Goal: Transaction & Acquisition: Purchase product/service

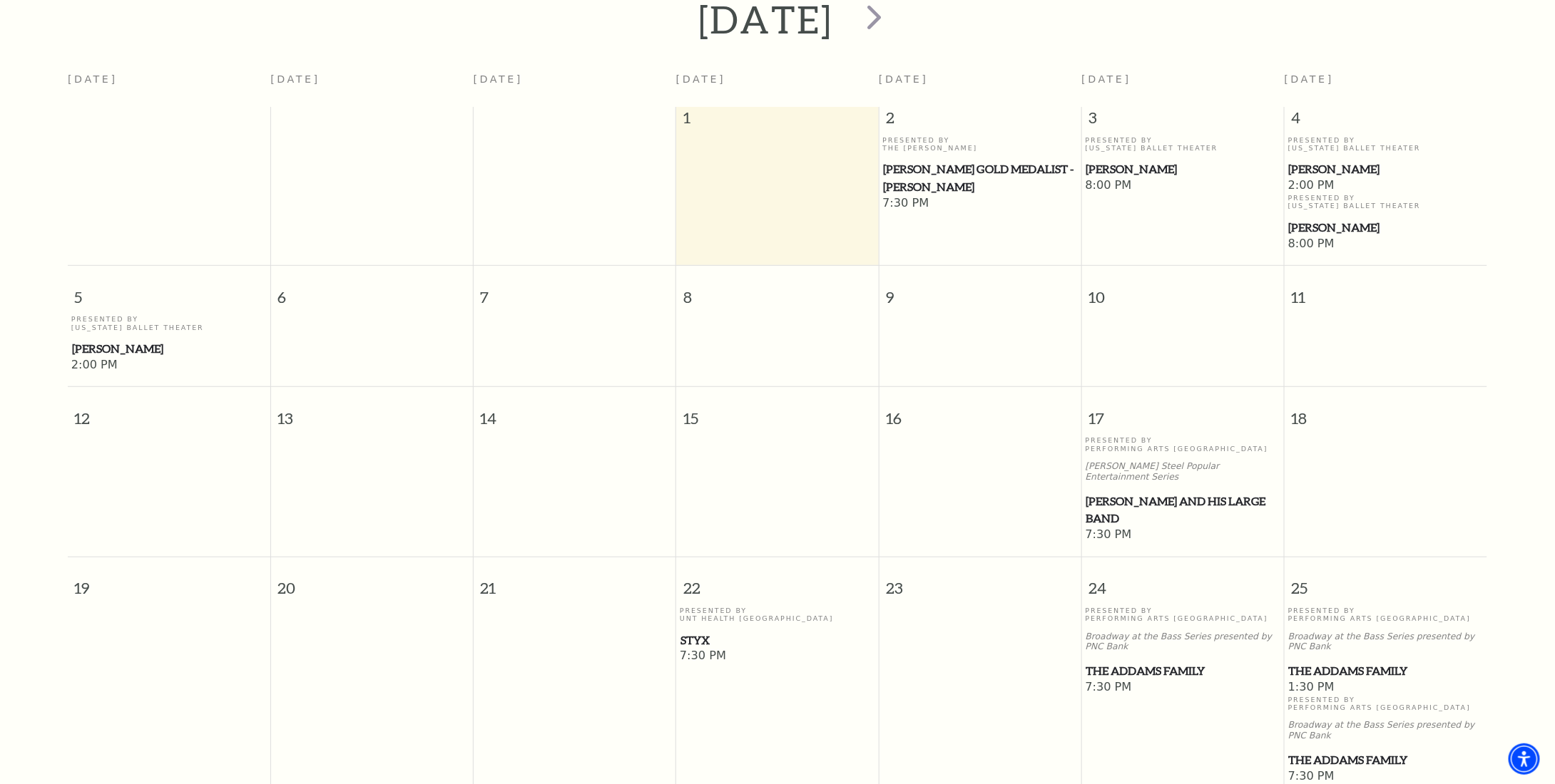
scroll to position [340, 0]
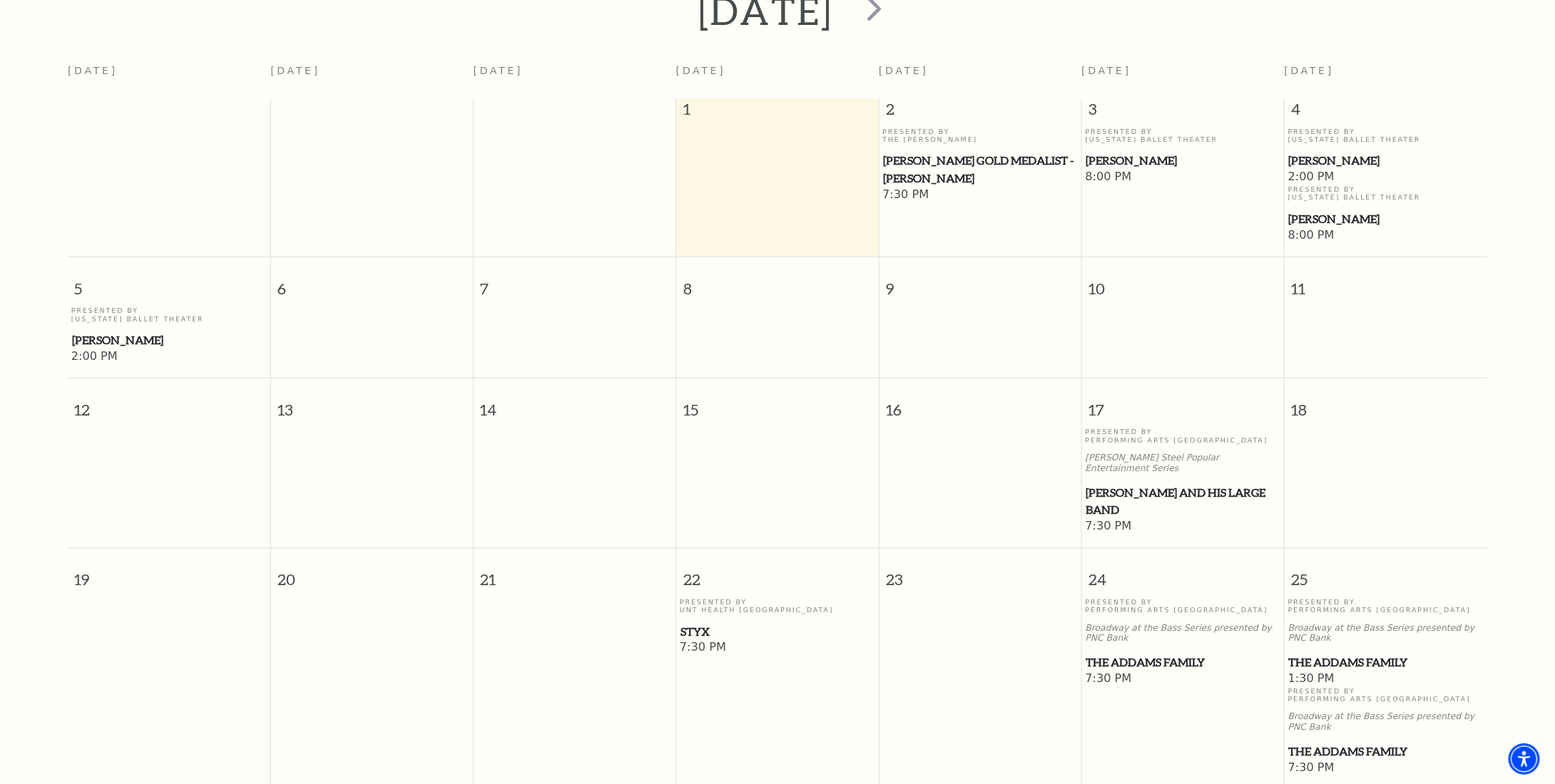
click at [1155, 484] on span "[PERSON_NAME] and his Large Band" at bounding box center [1184, 501] width 194 height 35
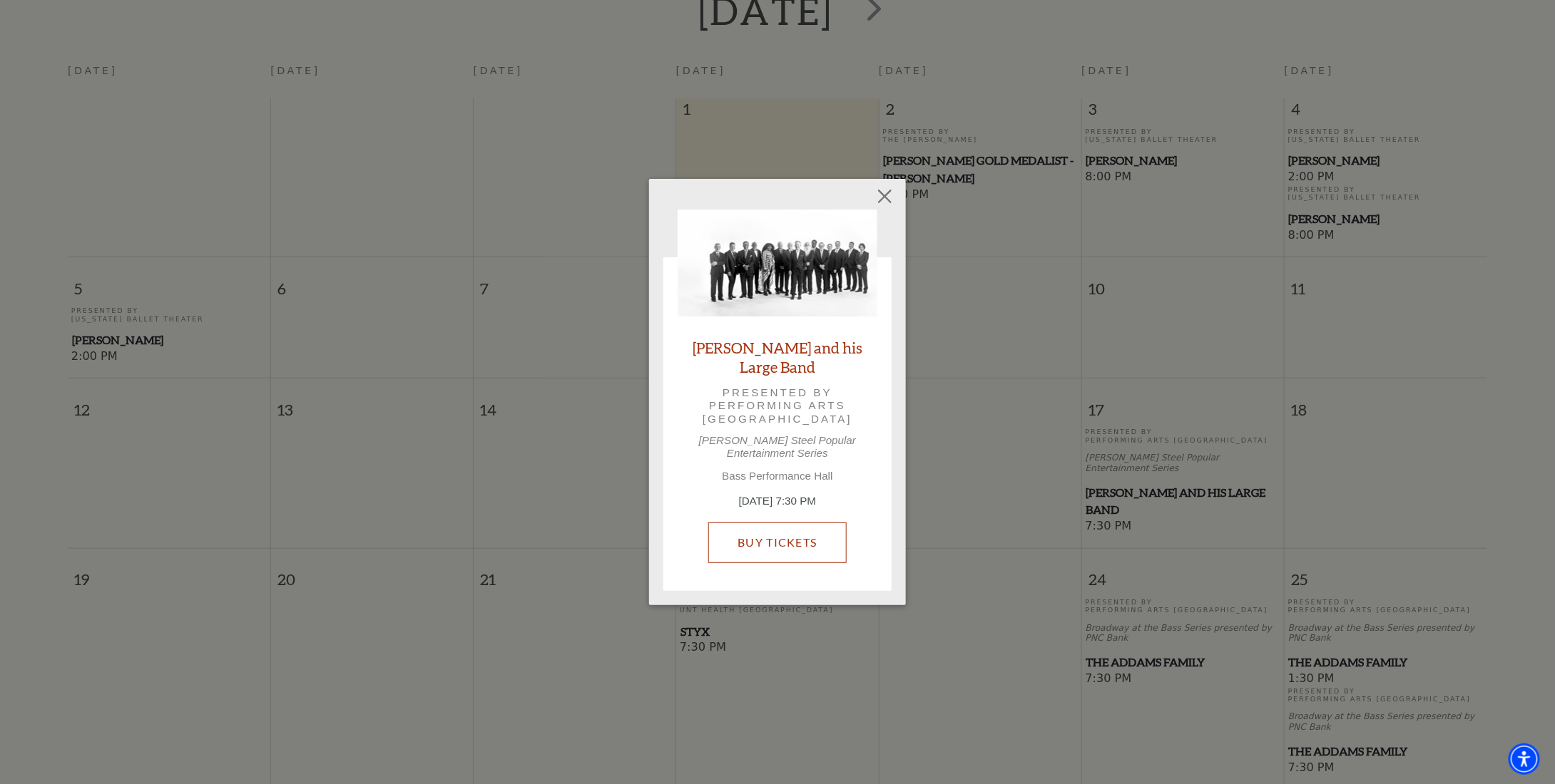
click at [765, 536] on link "Buy Tickets" at bounding box center [777, 542] width 138 height 40
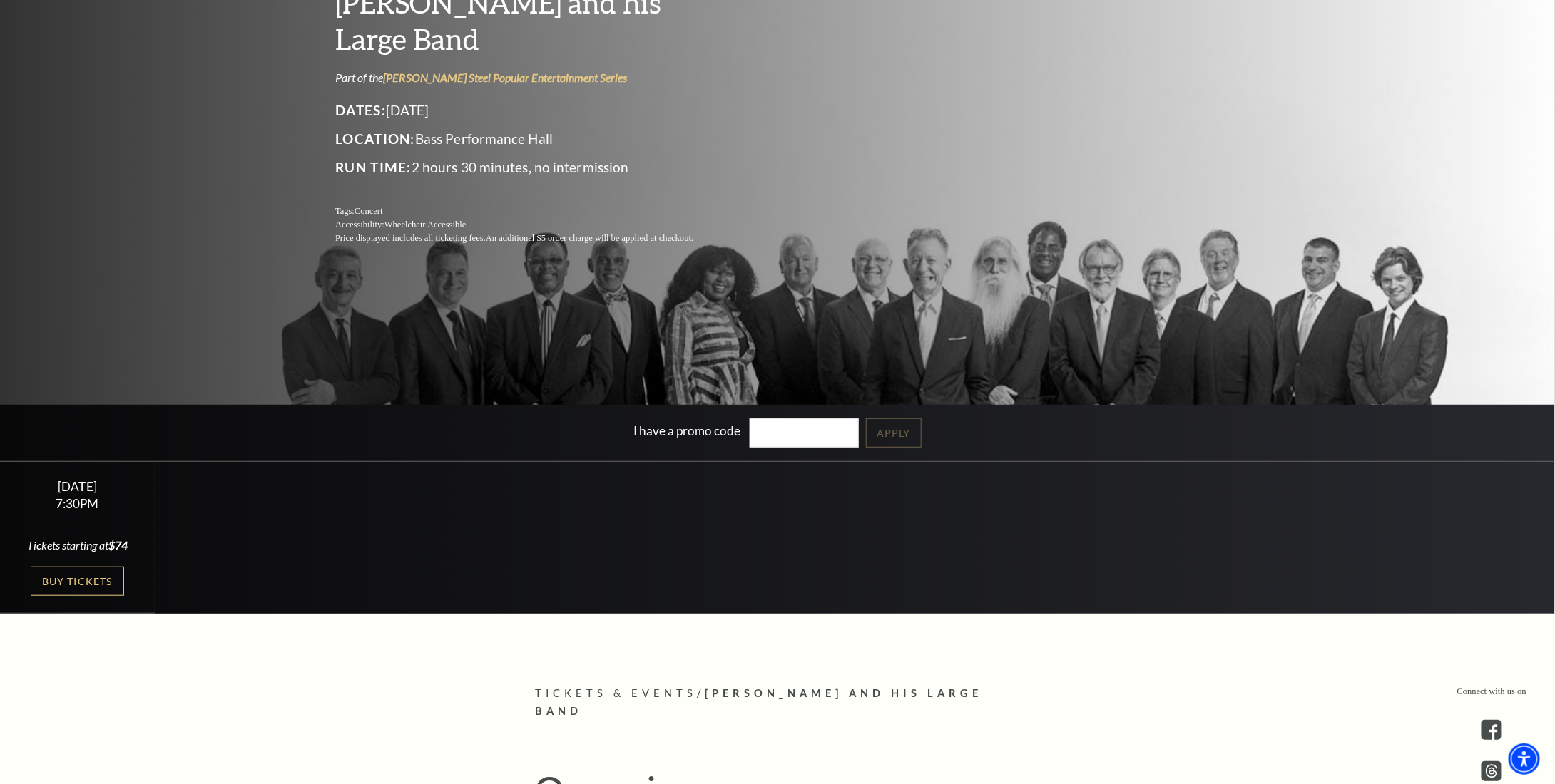
scroll to position [143, 0]
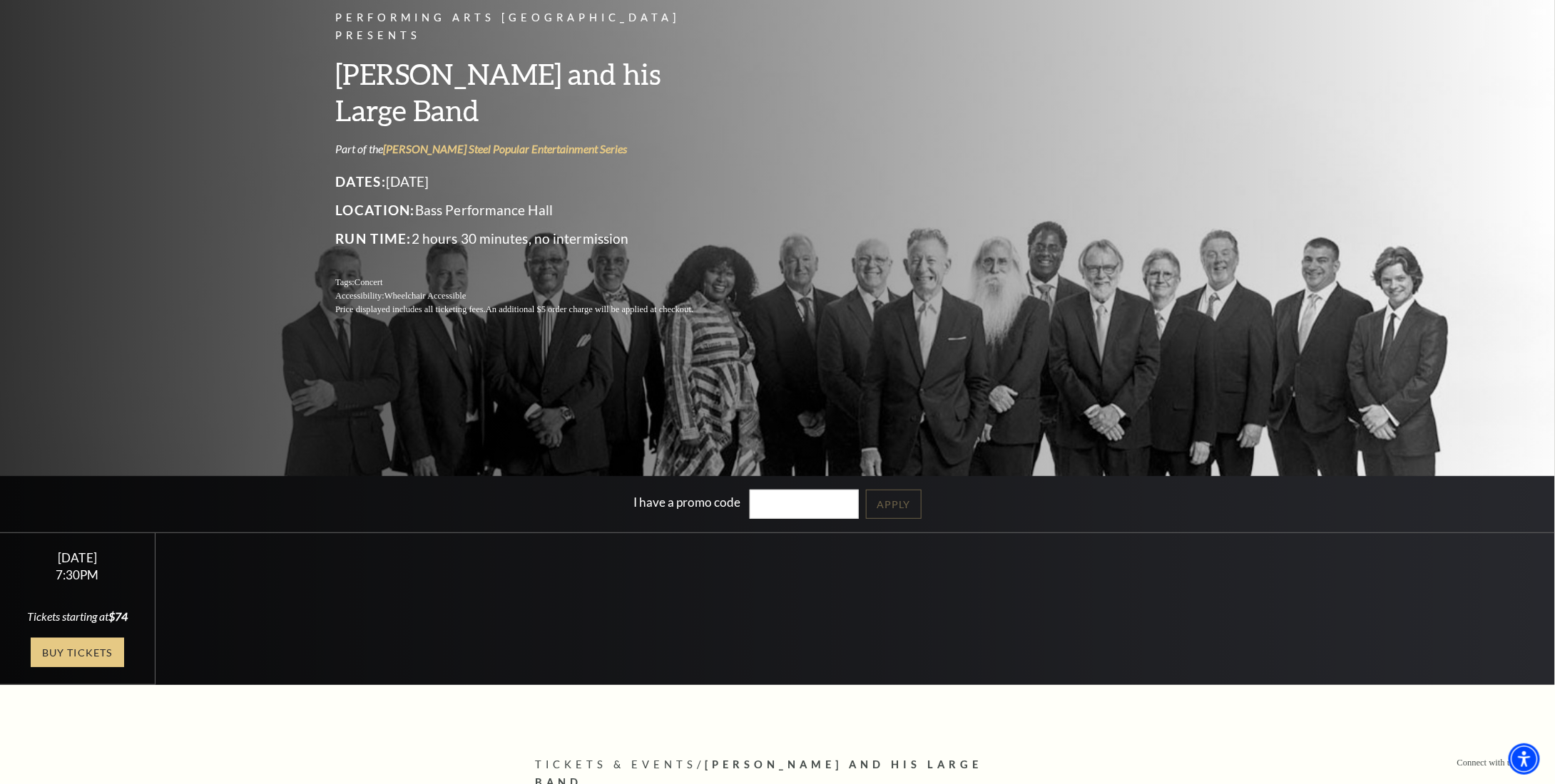
click at [110, 651] on link "Buy Tickets" at bounding box center [77, 653] width 93 height 30
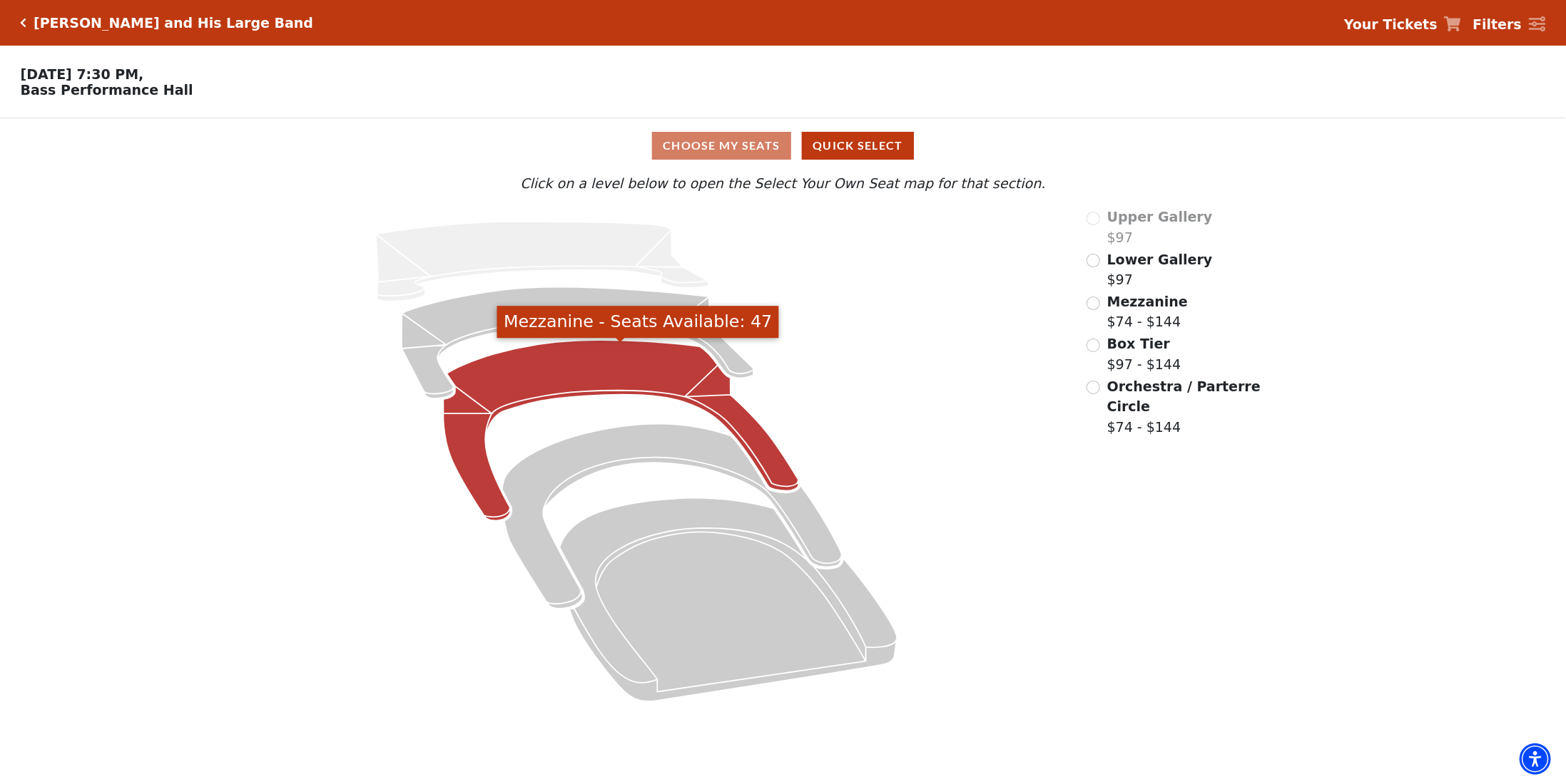
click at [594, 386] on icon "Mezzanine - Seats Available: 47" at bounding box center [620, 431] width 356 height 180
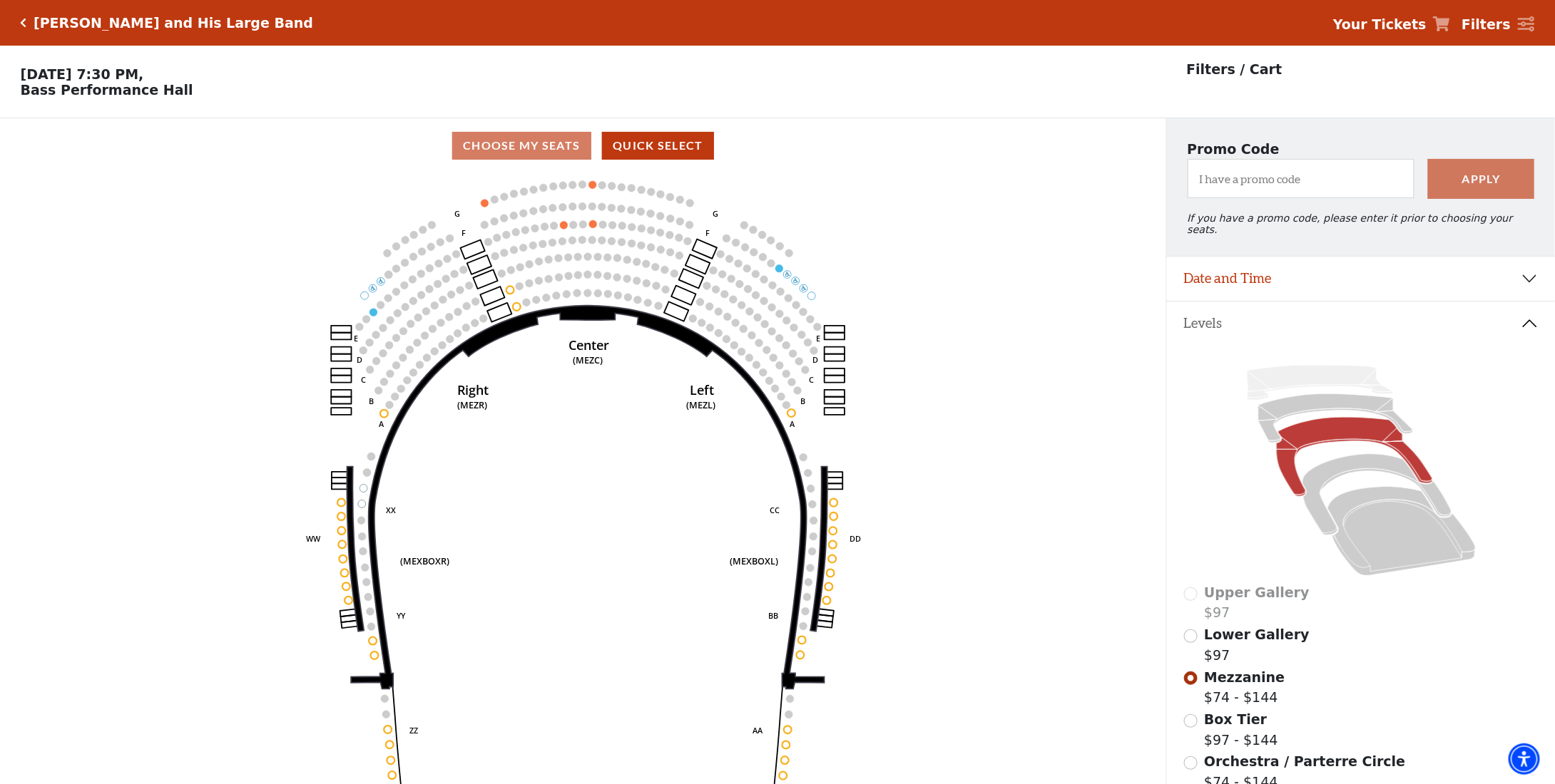
click at [1531, 321] on button "Levels" at bounding box center [1362, 324] width 388 height 45
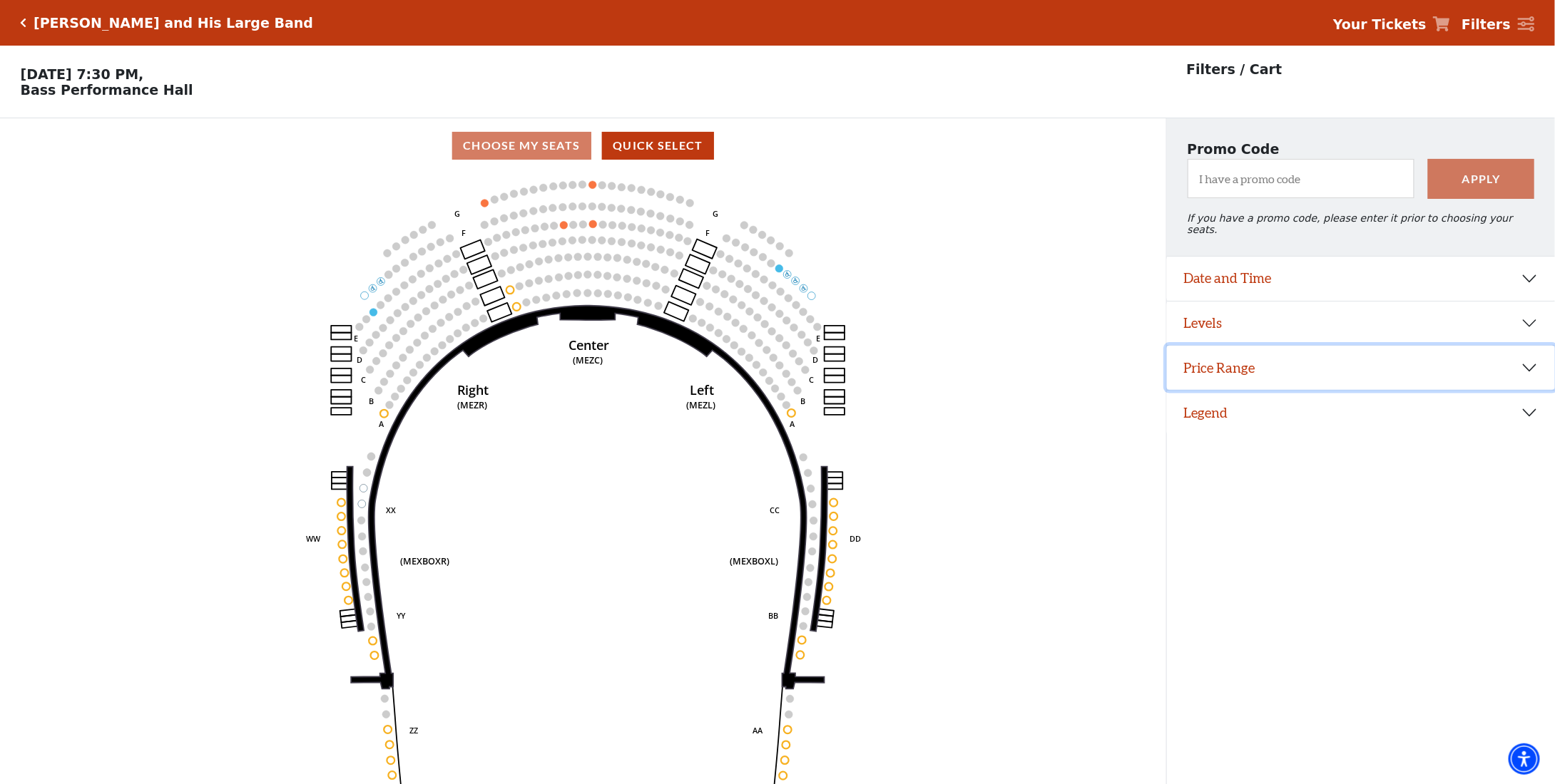
click at [1528, 357] on button "Price Range" at bounding box center [1362, 367] width 388 height 45
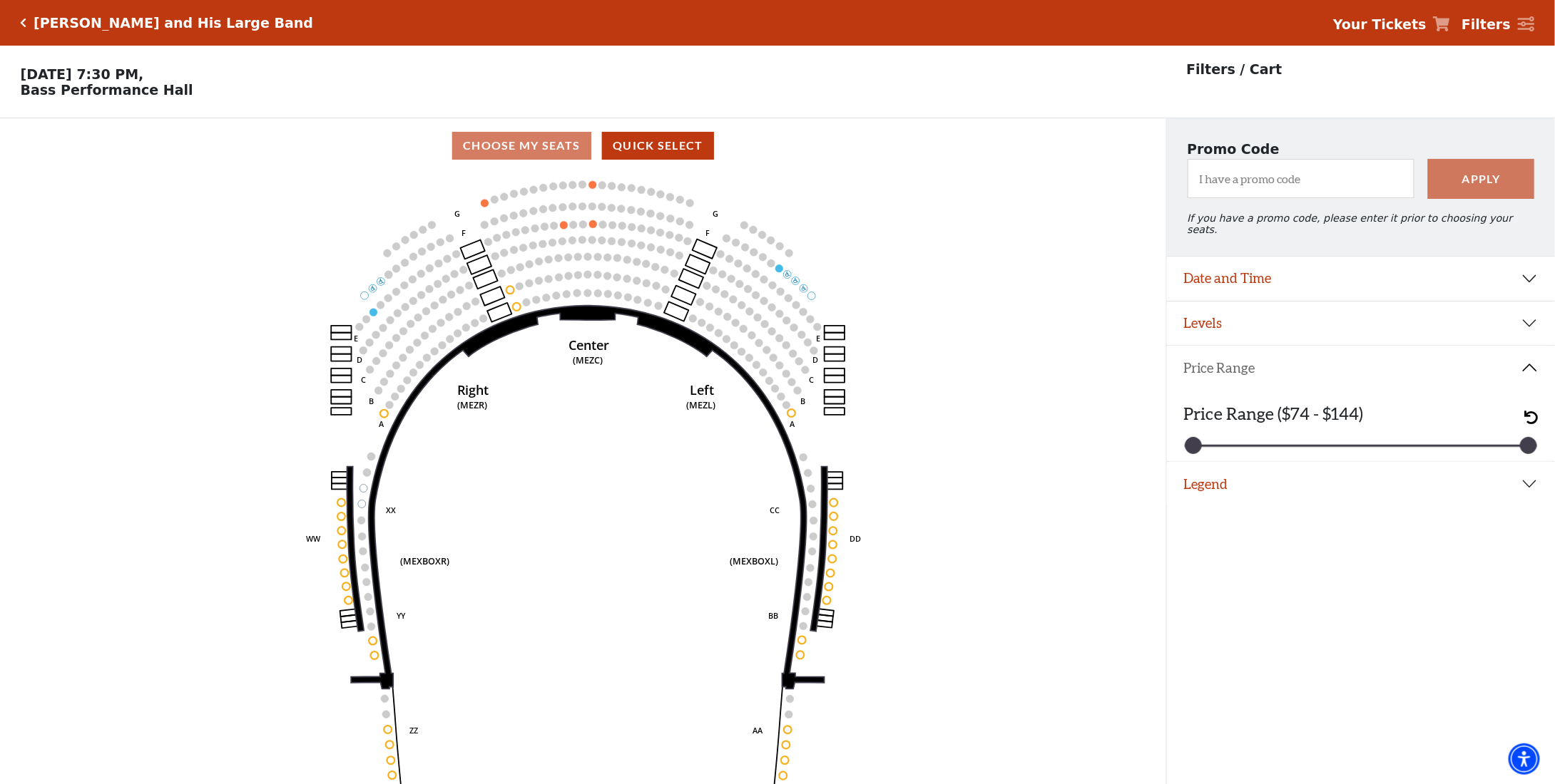
click at [1528, 357] on button "Price Range" at bounding box center [1362, 367] width 388 height 45
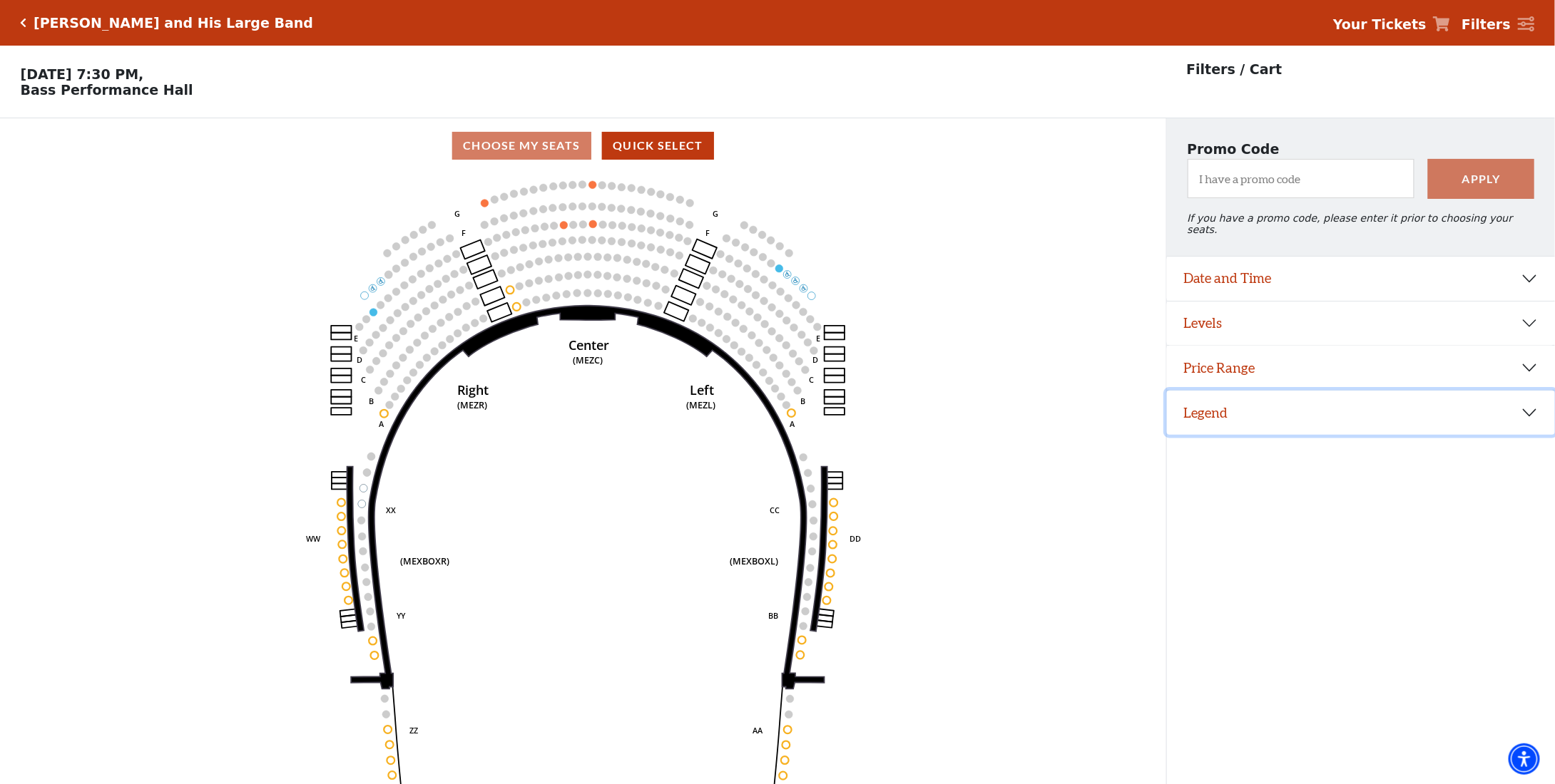
click at [1530, 405] on button "Legend" at bounding box center [1362, 413] width 388 height 45
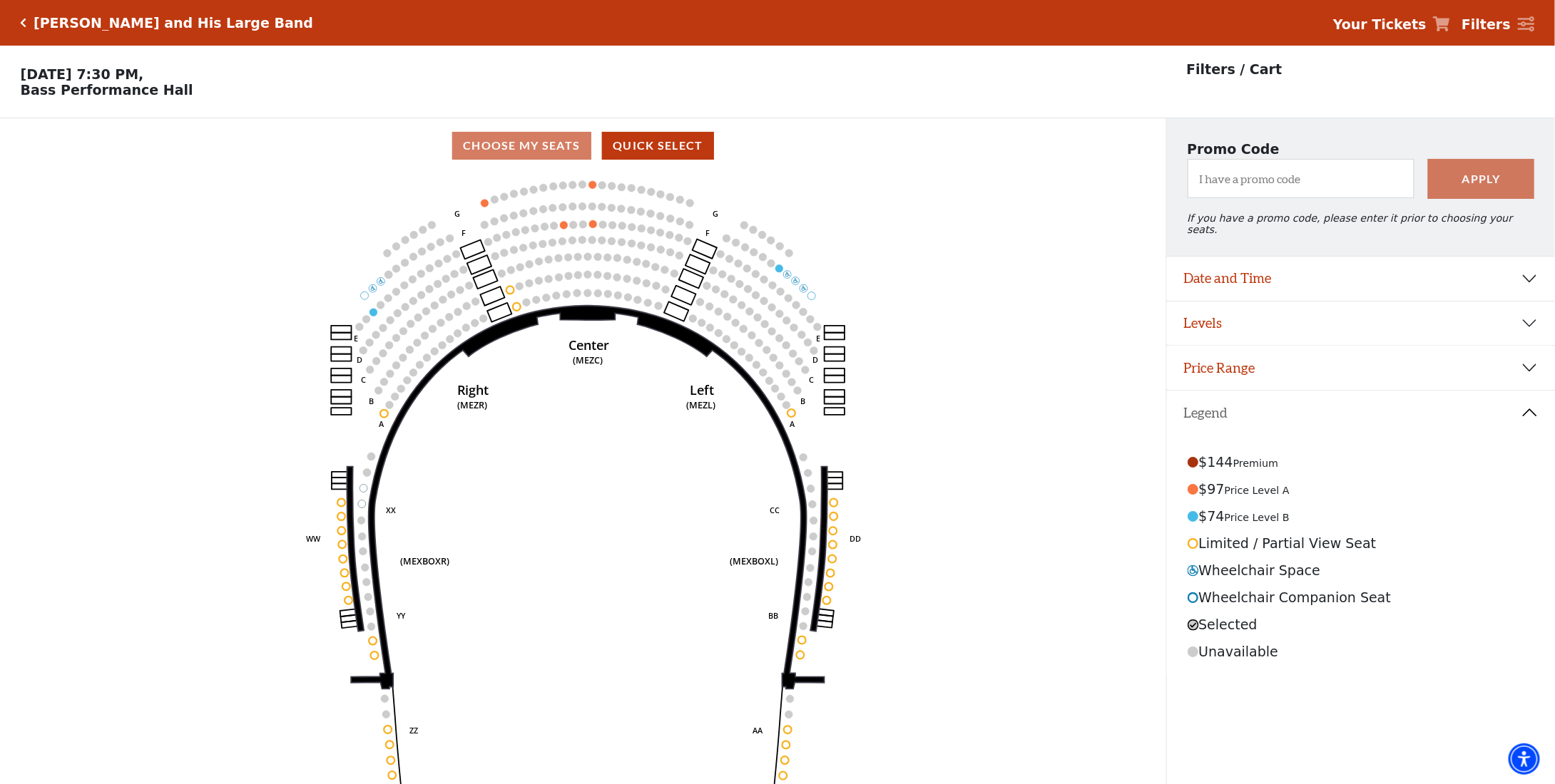
click at [1009, 568] on icon "Center (MEZC) Right (MEZR) Left (MEZL) (MEXBOXR) (MEXBOXL) XX WW CC DD YY BB ZZ…" at bounding box center [583, 483] width 1050 height 621
click at [694, 159] on button "Quick Select" at bounding box center [658, 146] width 112 height 28
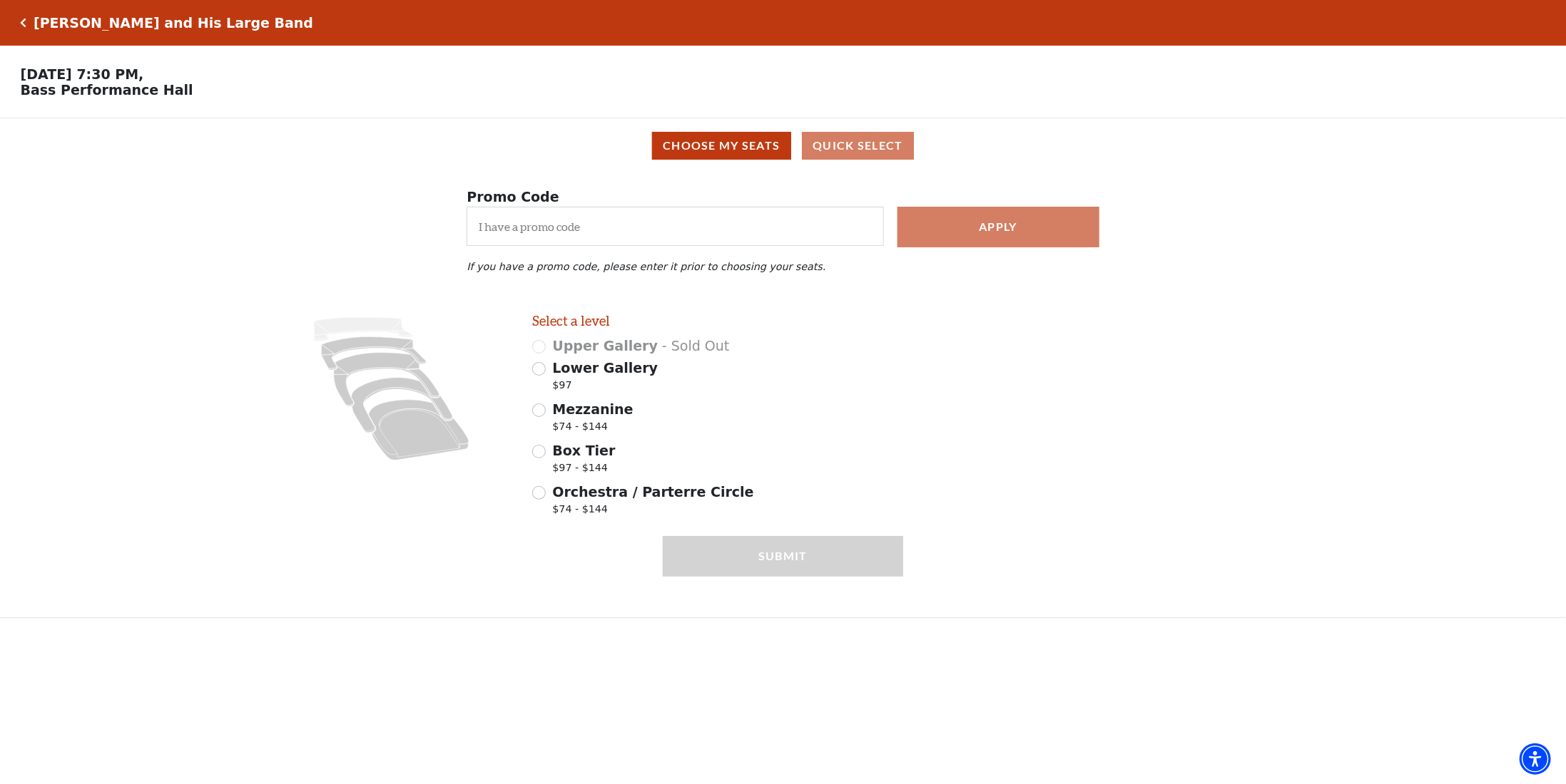
click at [94, 19] on h5 "Lyle Lovett and His Large Band" at bounding box center [173, 23] width 279 height 17
click at [22, 22] on icon "Click here to go back to filters" at bounding box center [24, 23] width 6 height 10
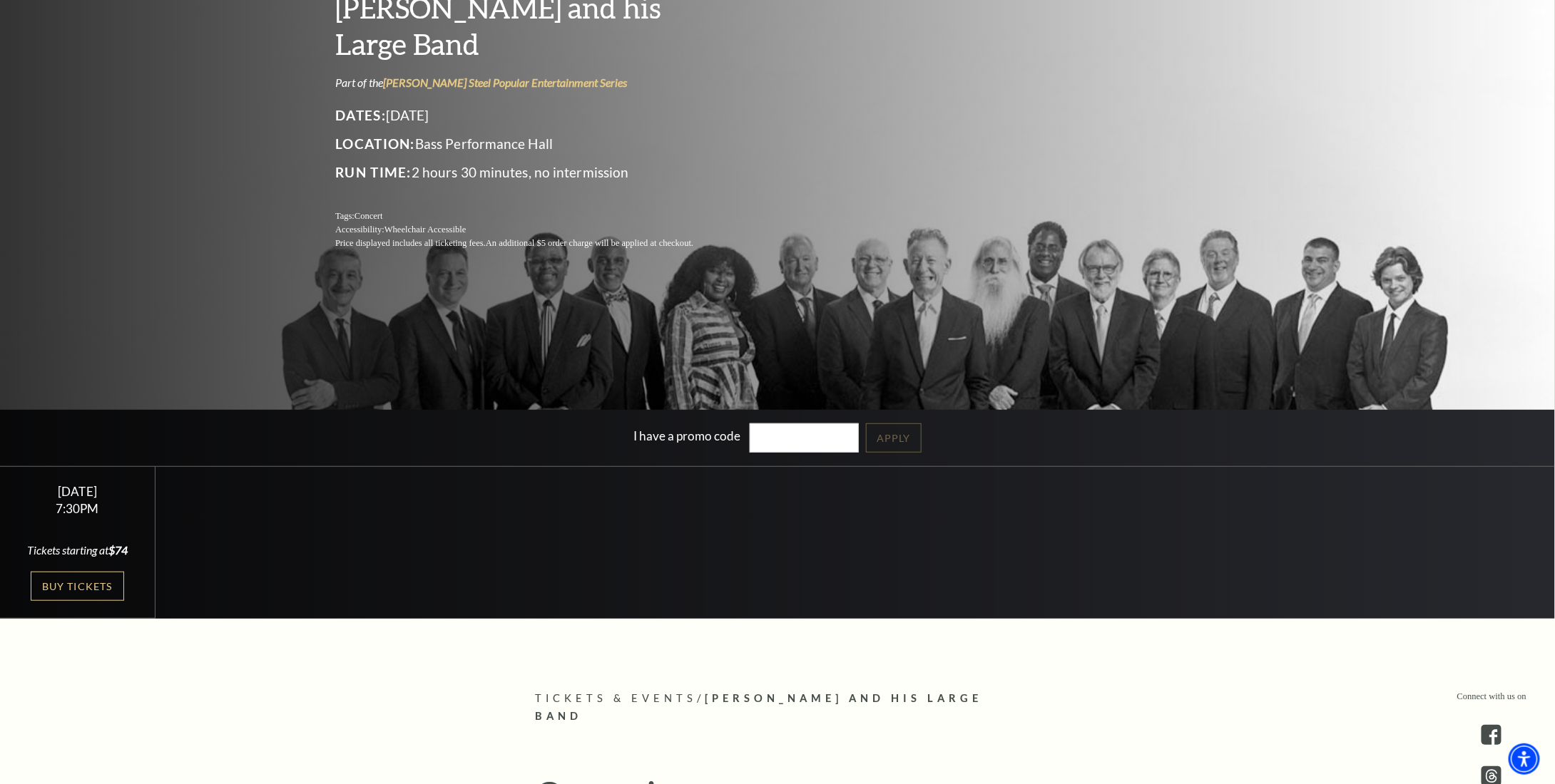
scroll to position [214, 0]
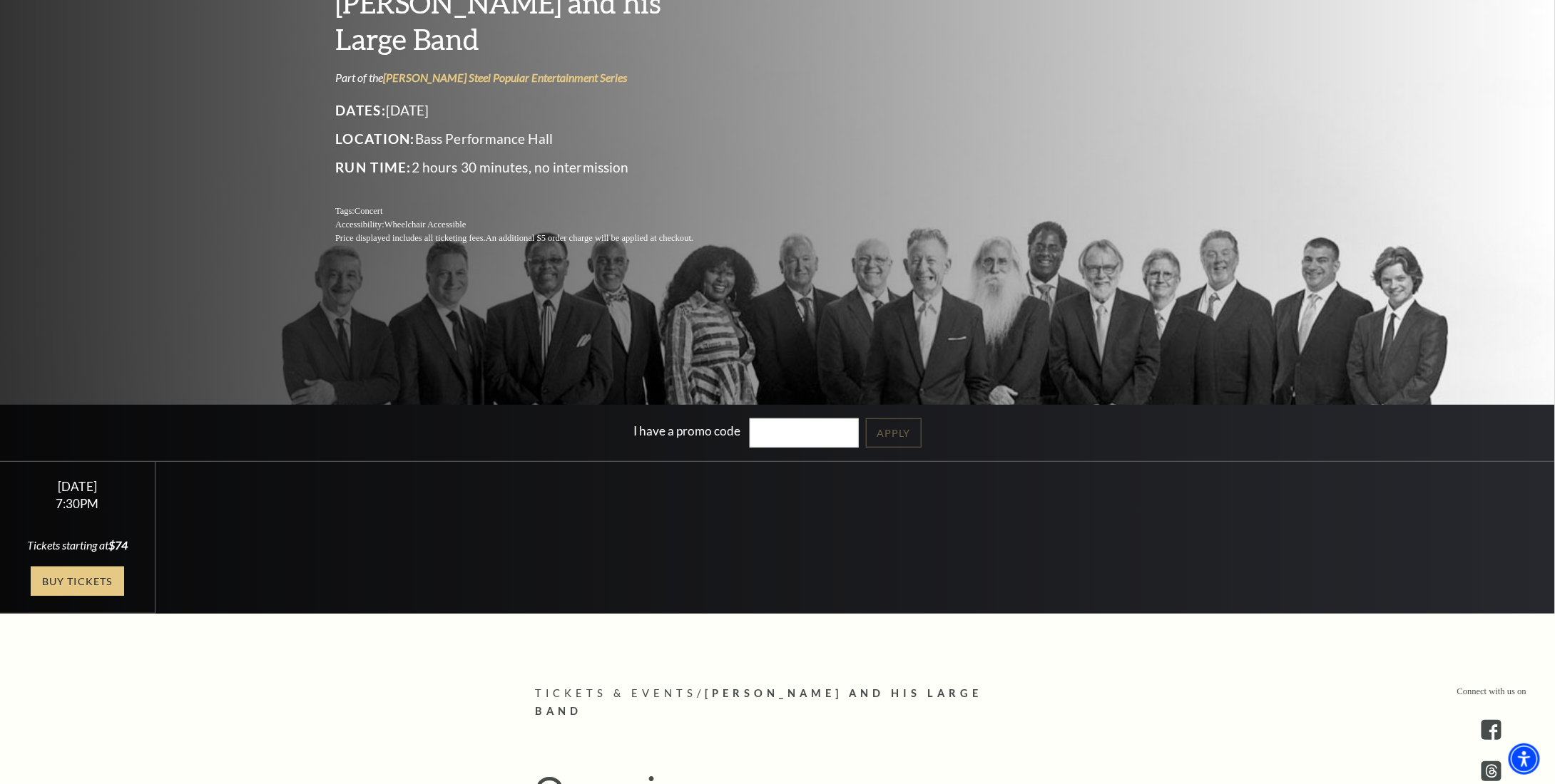
click at [116, 583] on link "Buy Tickets" at bounding box center [77, 582] width 93 height 30
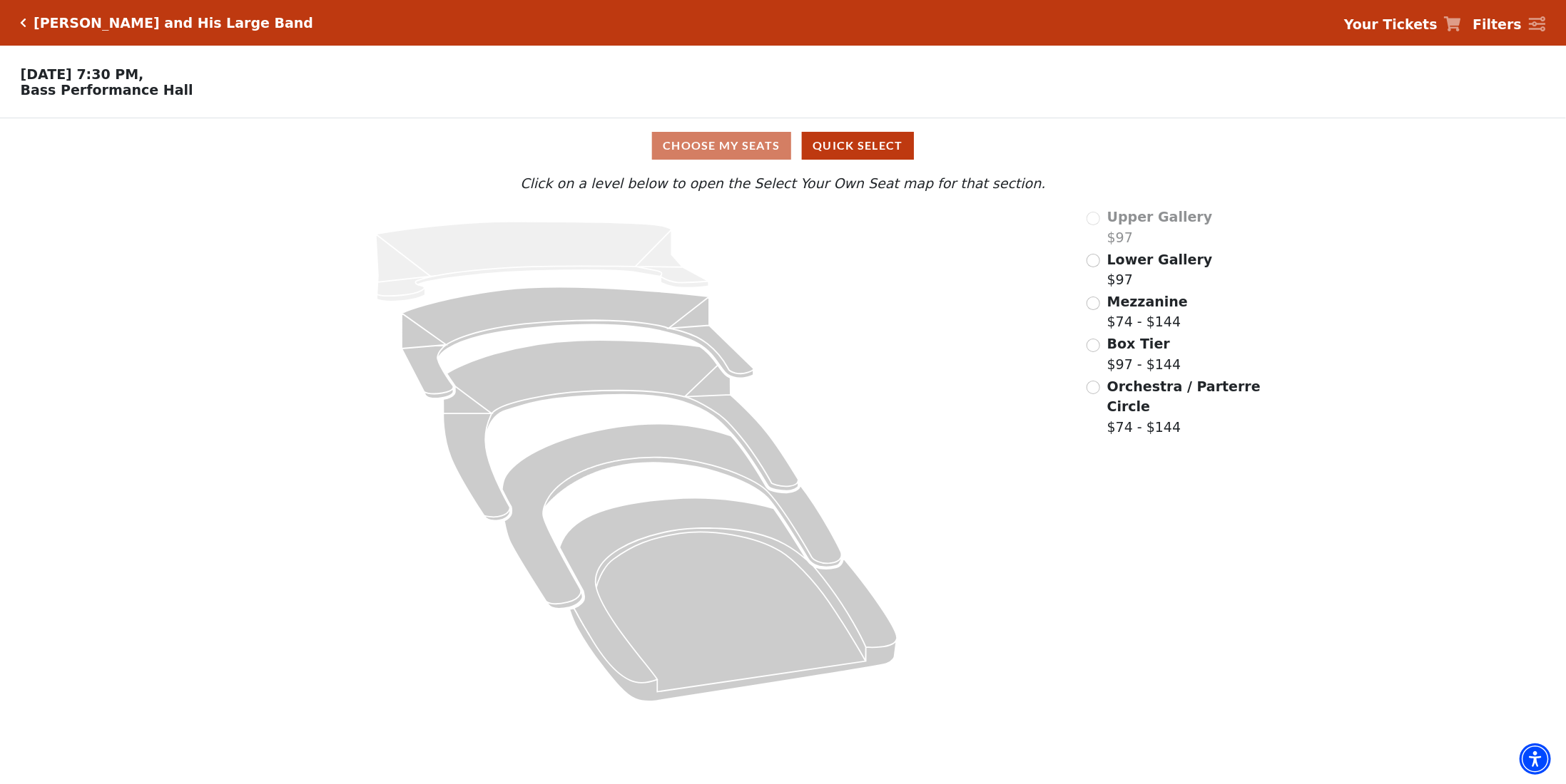
click at [708, 159] on div "Choose My Seats Quick Select" at bounding box center [783, 146] width 1175 height 28
click at [710, 150] on div "Choose My Seats Quick Select" at bounding box center [783, 146] width 1175 height 28
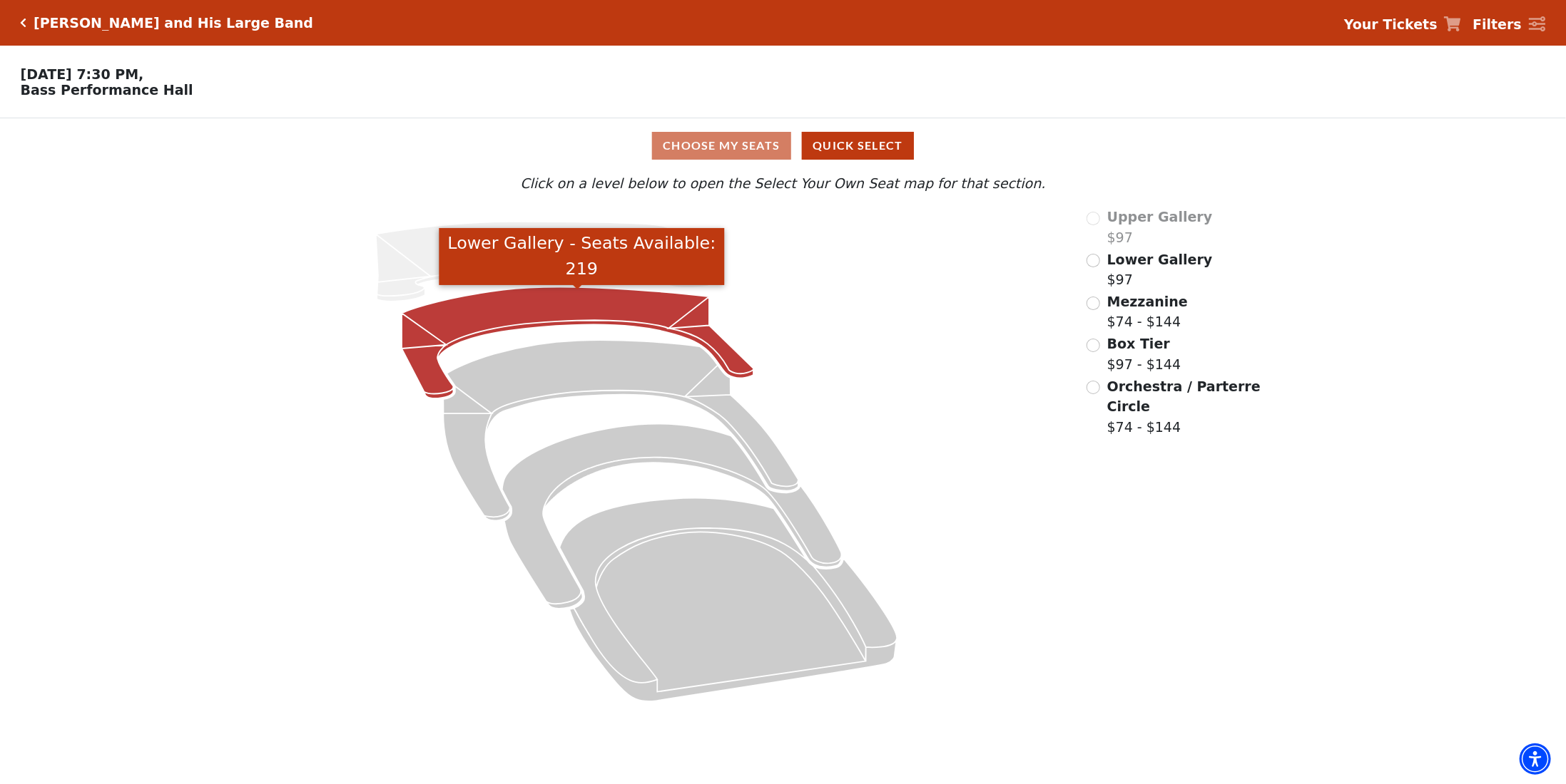
click at [548, 317] on icon "Lower Gallery - Seats Available: 219" at bounding box center [577, 343] width 352 height 111
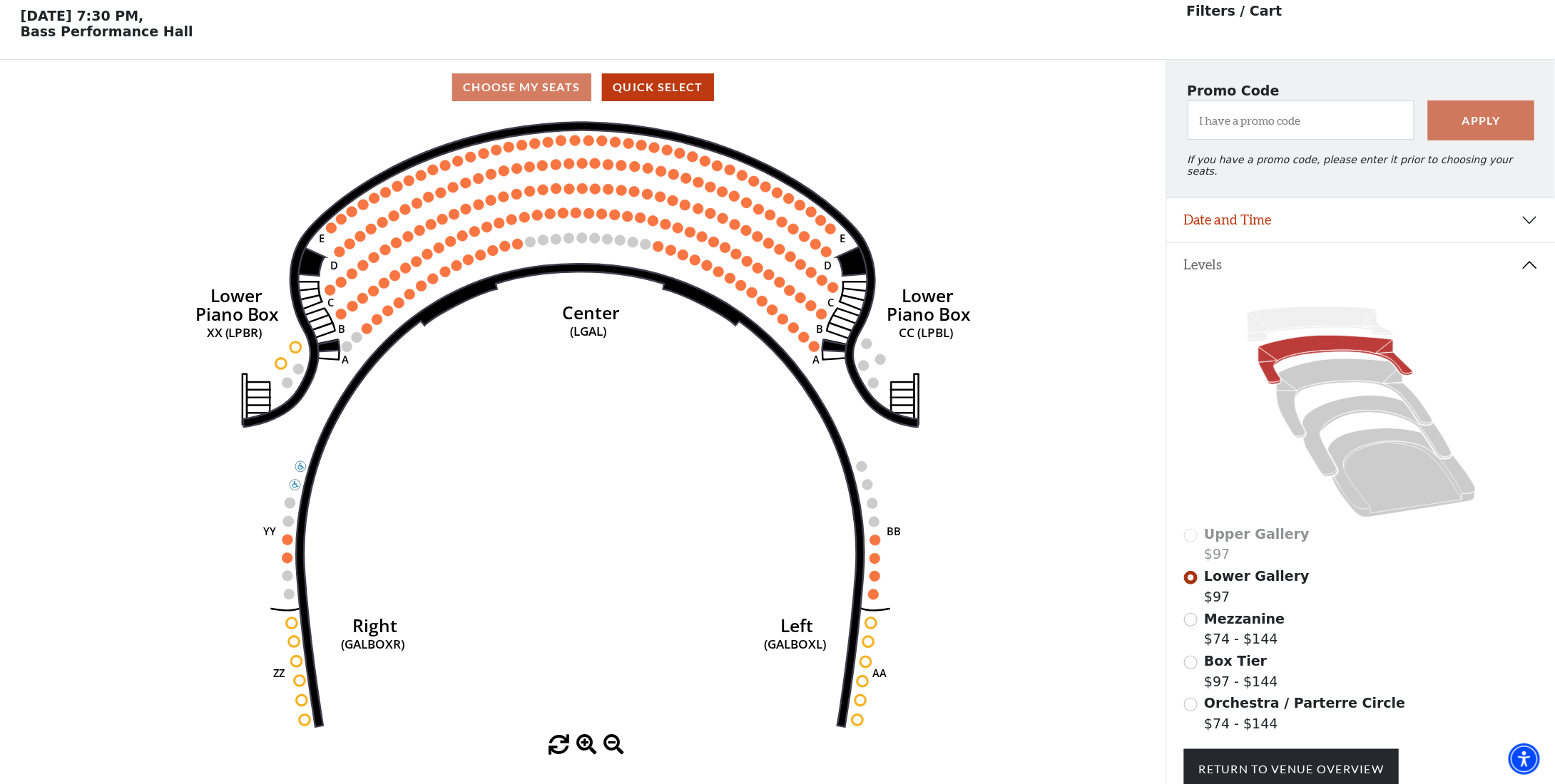
scroll to position [65, 0]
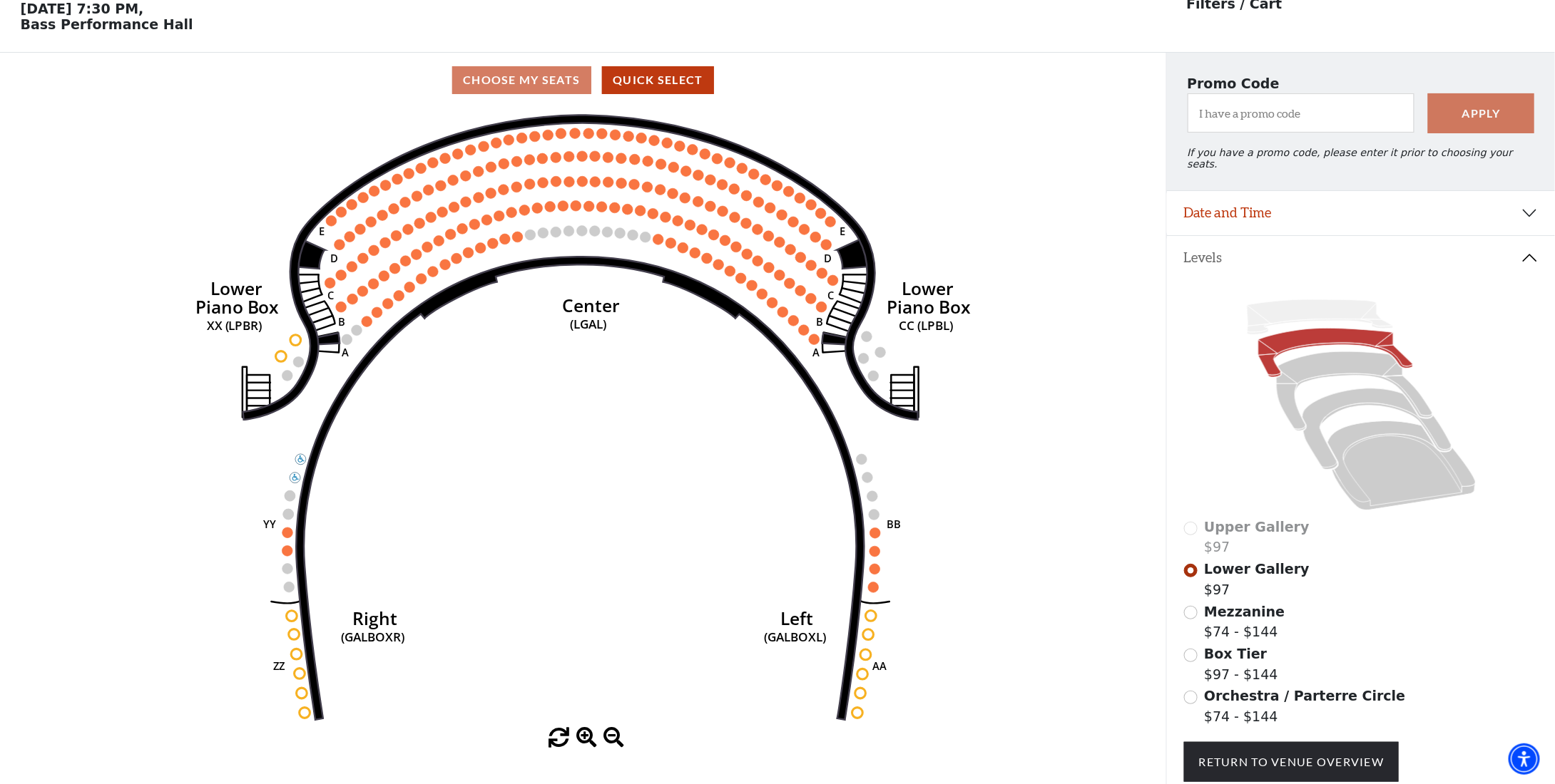
click at [1254, 611] on span "Mezzanine" at bounding box center [1244, 612] width 80 height 16
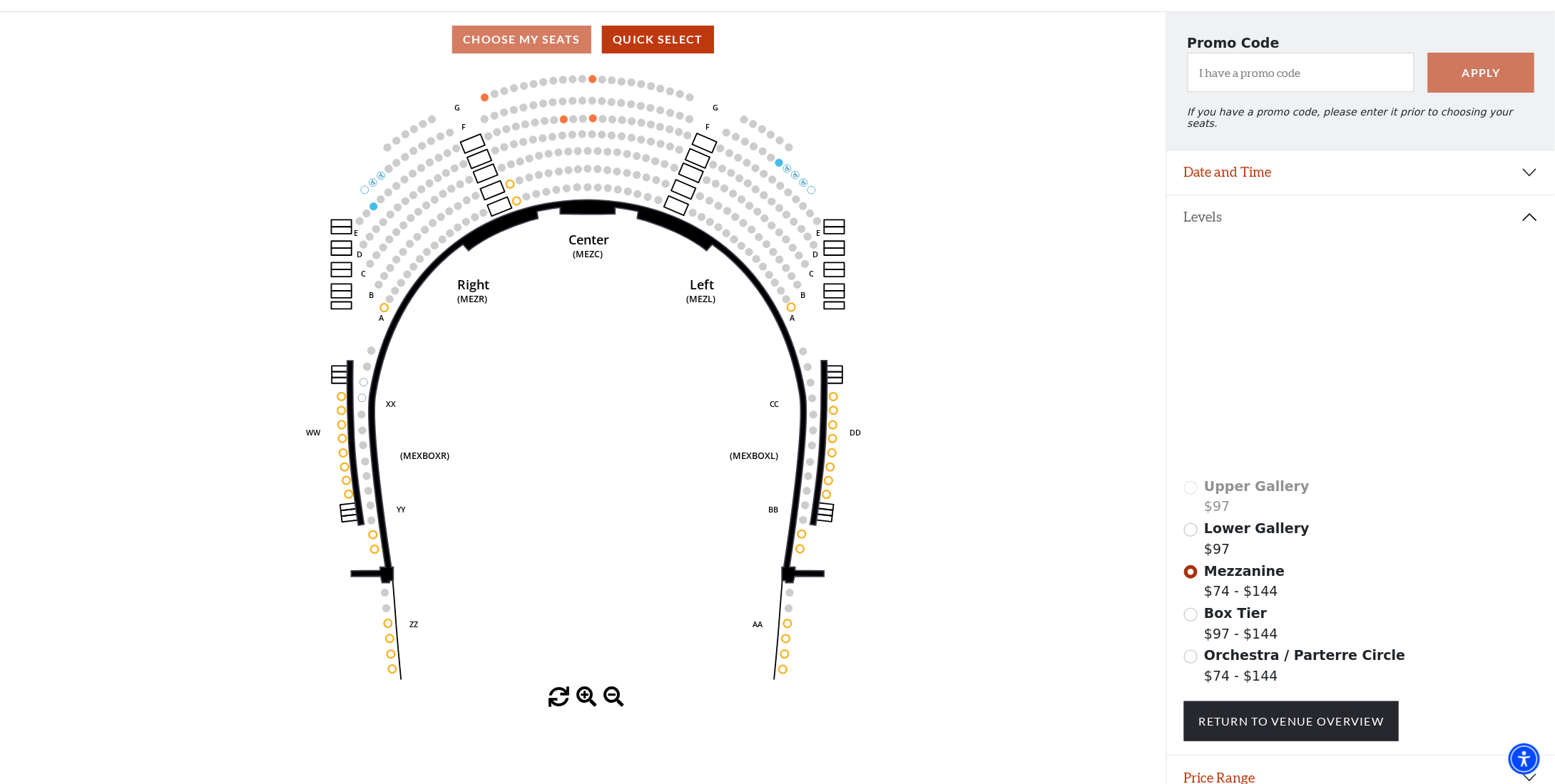
scroll to position [88, 0]
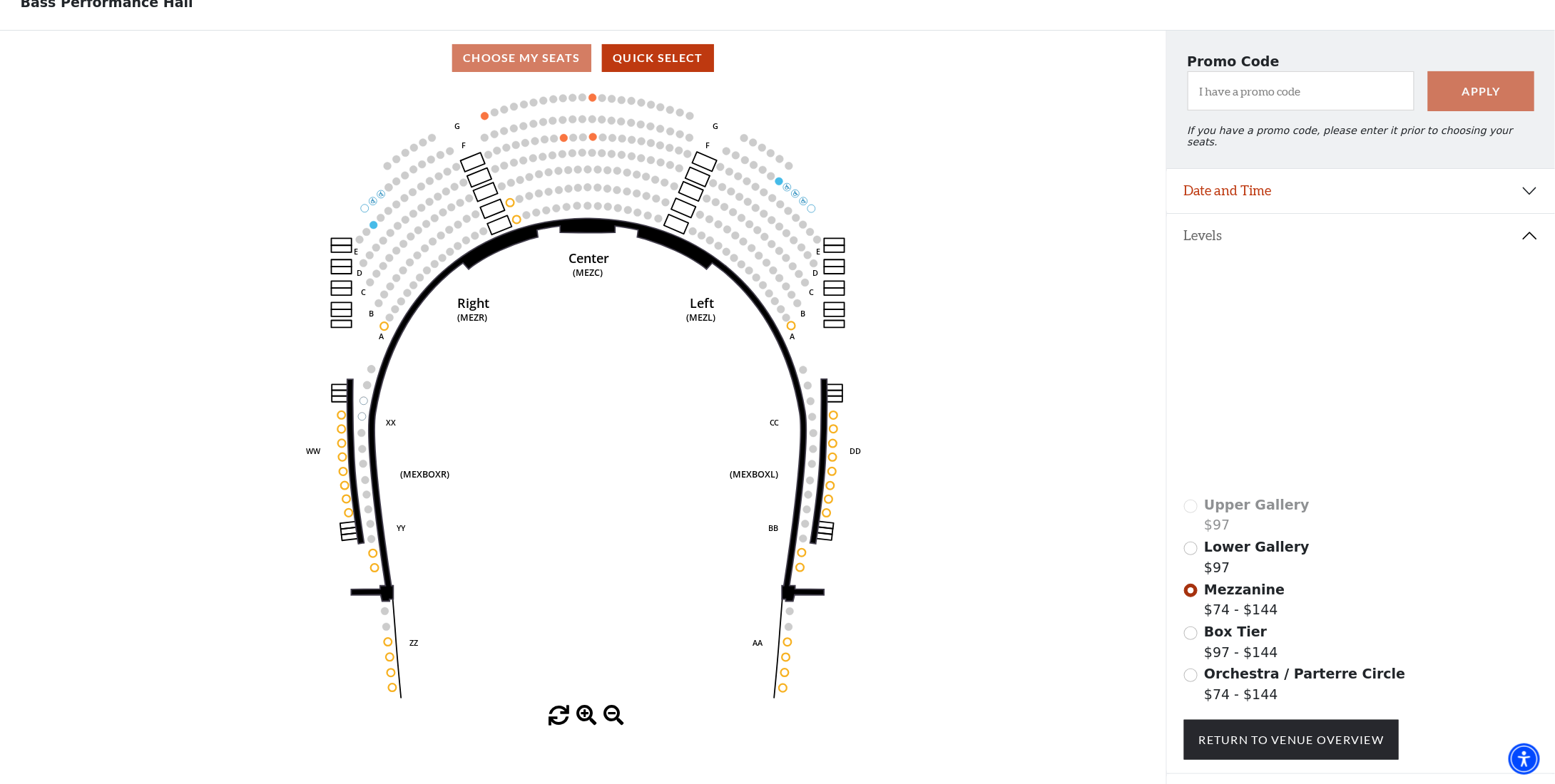
click at [1221, 625] on span "Box Tier" at bounding box center [1235, 632] width 62 height 16
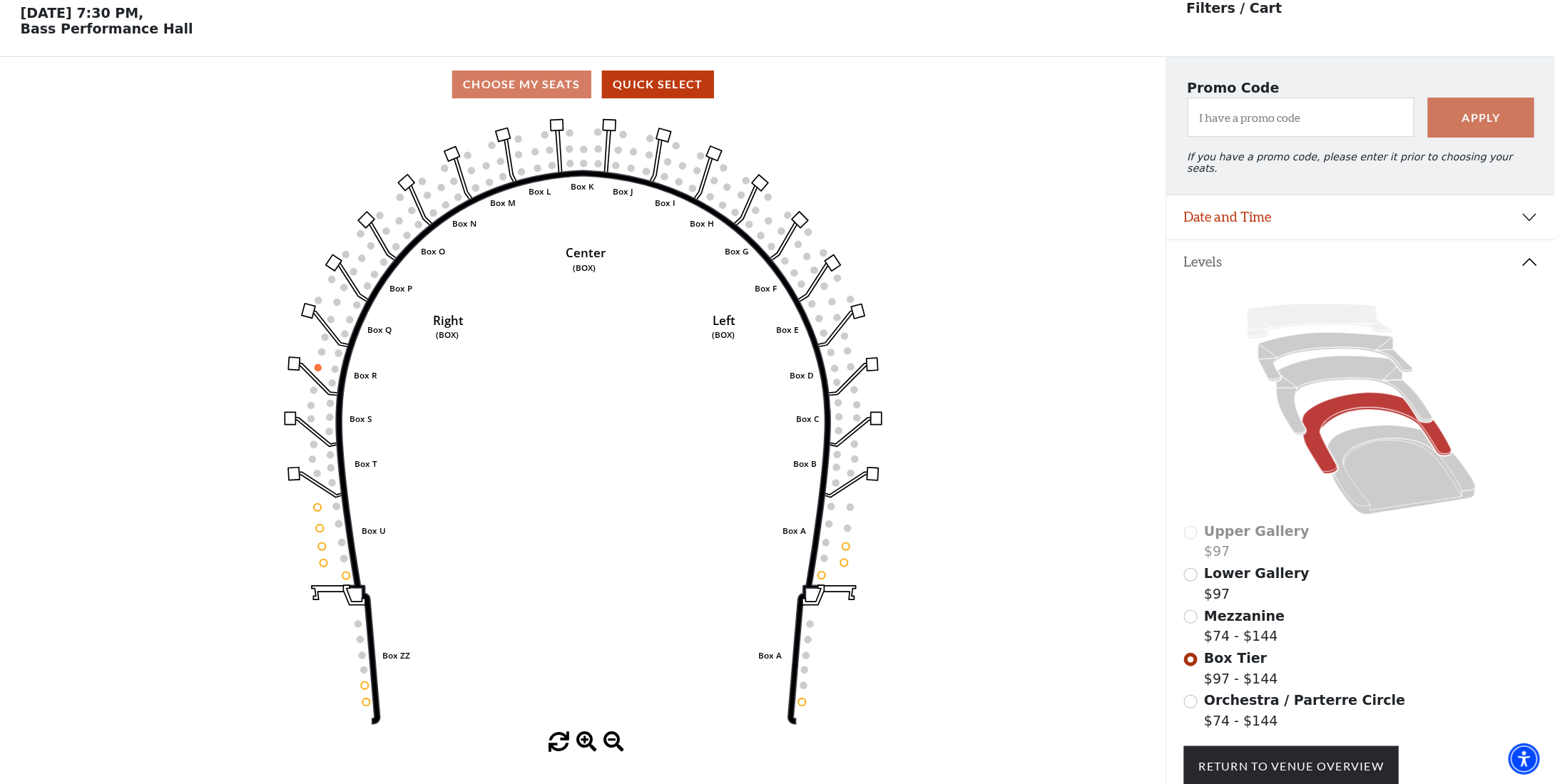
scroll to position [65, 0]
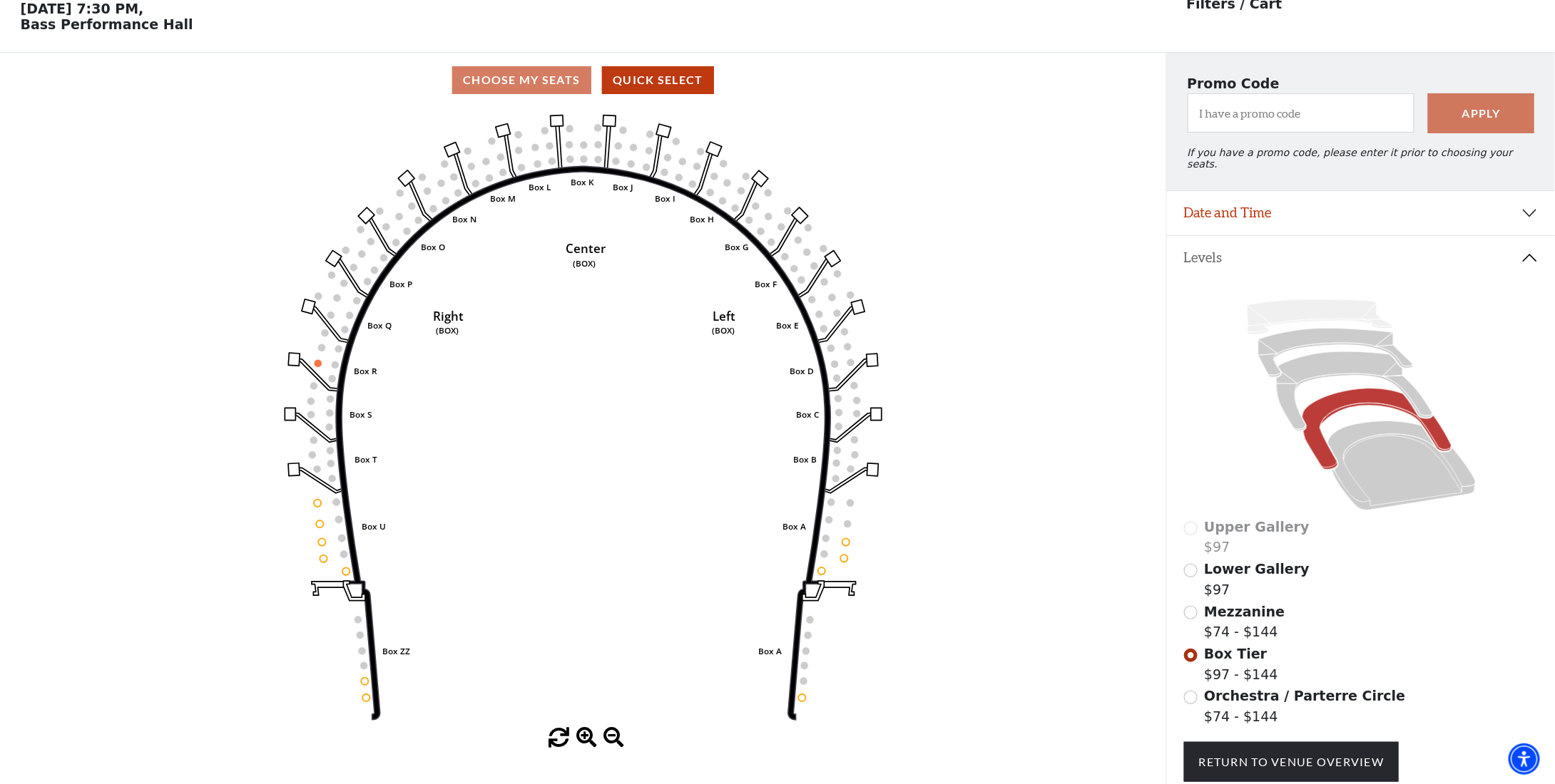
click at [1246, 691] on span "Orchestra / Parterre Circle" at bounding box center [1304, 696] width 201 height 16
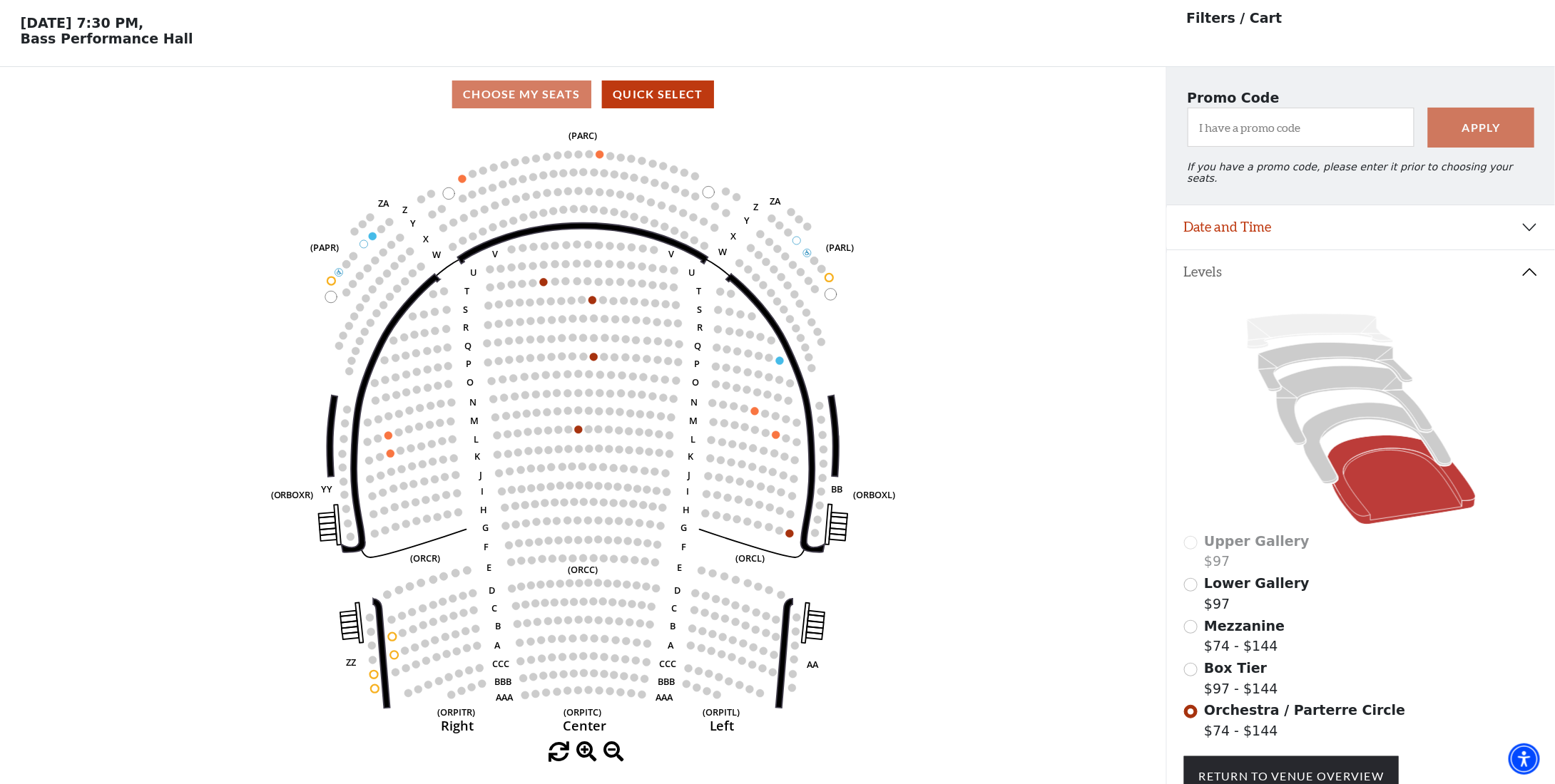
scroll to position [0, 0]
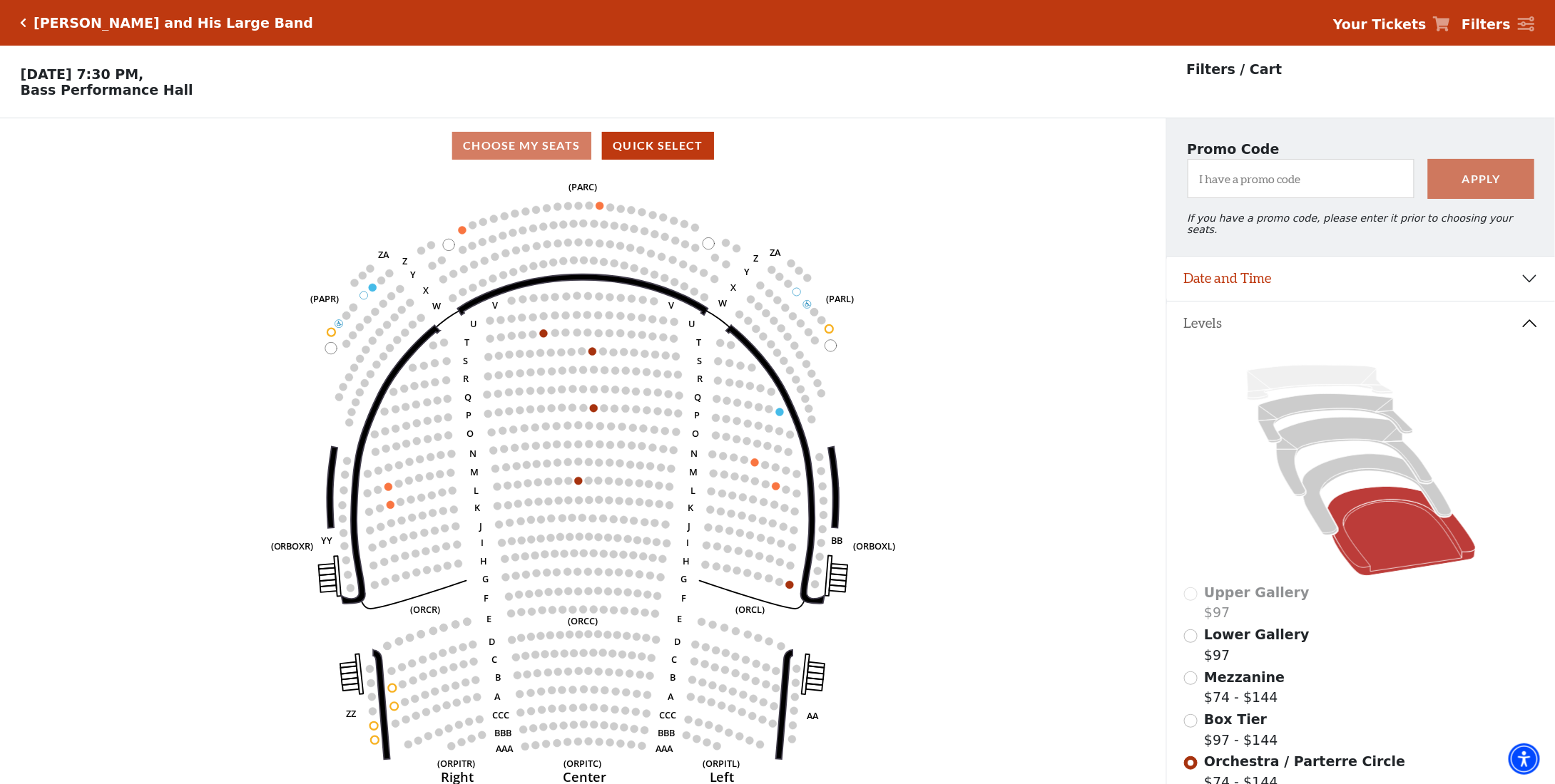
click at [115, 27] on h5 "Lyle Lovett and His Large Band" at bounding box center [173, 23] width 279 height 17
click at [114, 23] on h5 "Lyle Lovett and His Large Band" at bounding box center [173, 23] width 279 height 17
click at [23, 24] on icon "Click here to go back to filters" at bounding box center [24, 23] width 6 height 10
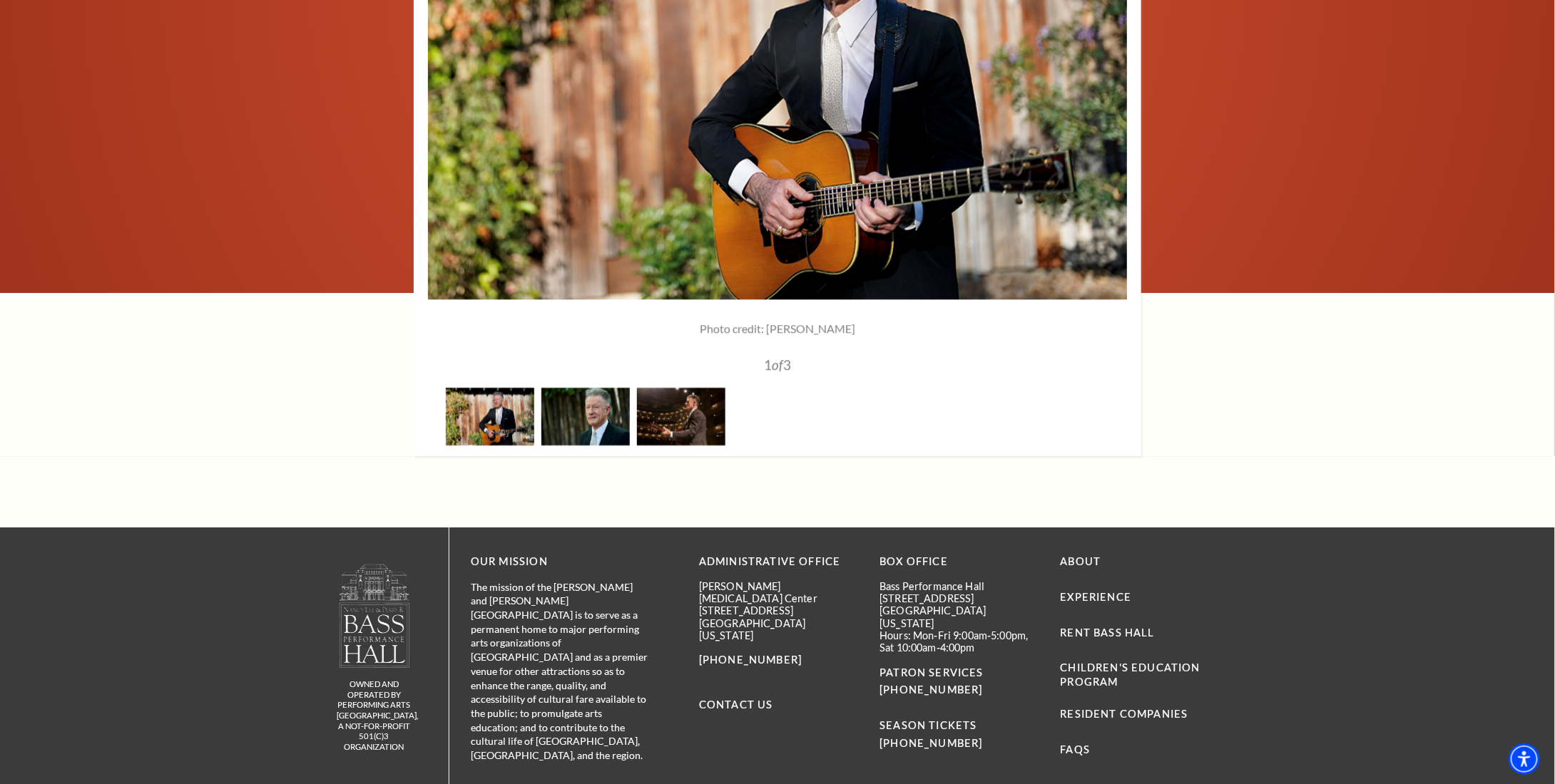
scroll to position [2210, 0]
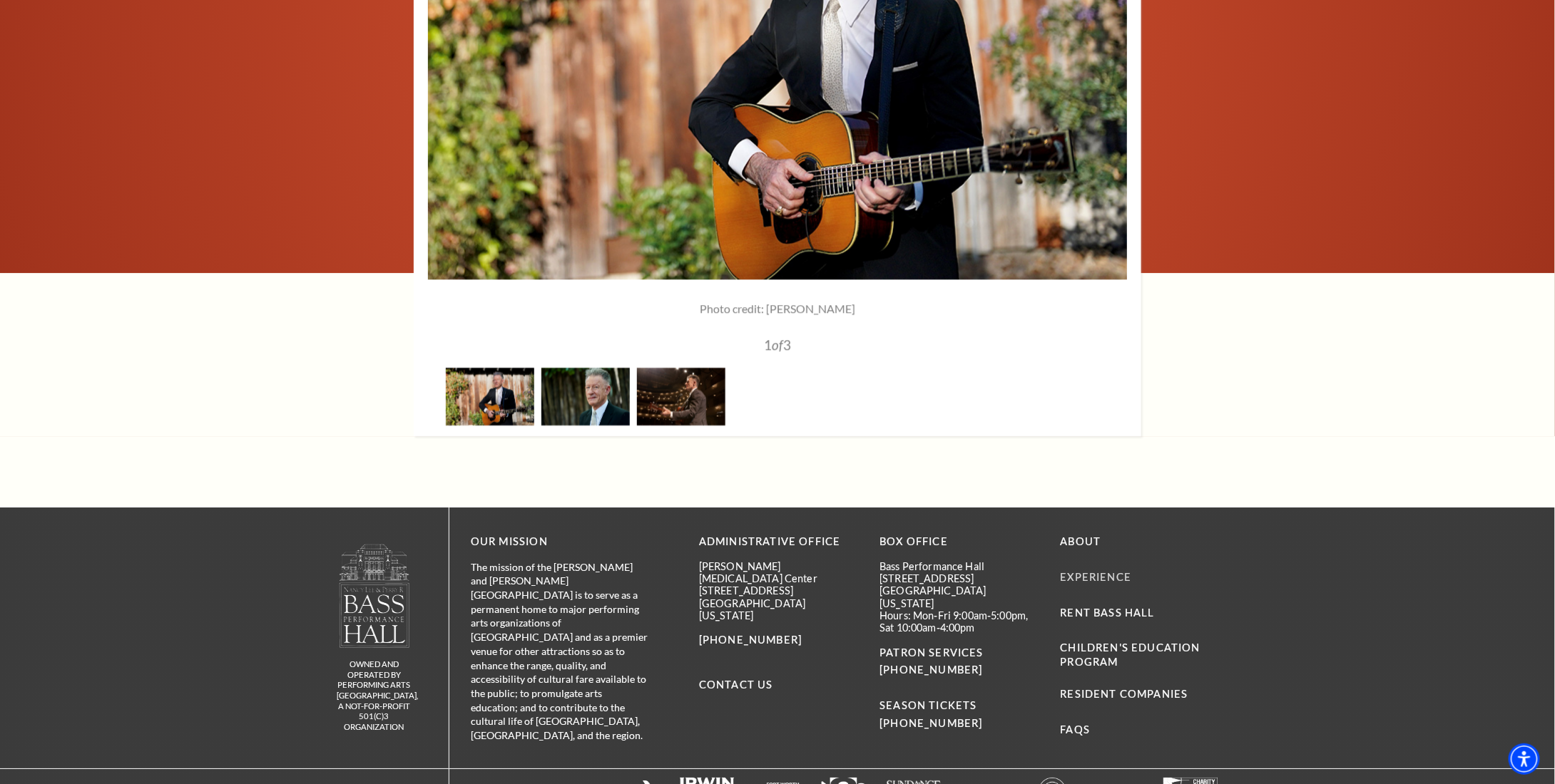
click at [1093, 571] on link "Experience" at bounding box center [1096, 577] width 71 height 12
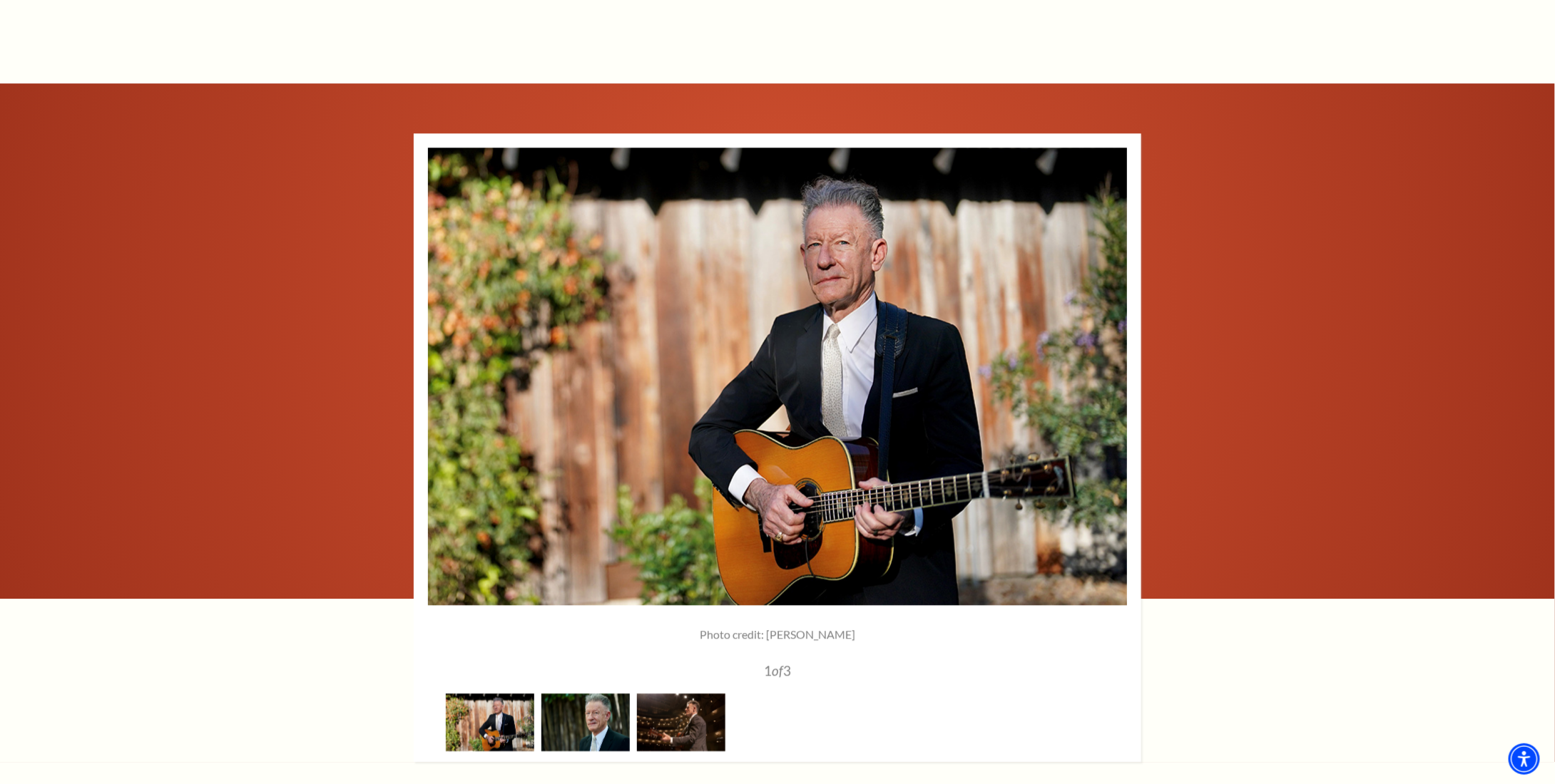
scroll to position [1769, 0]
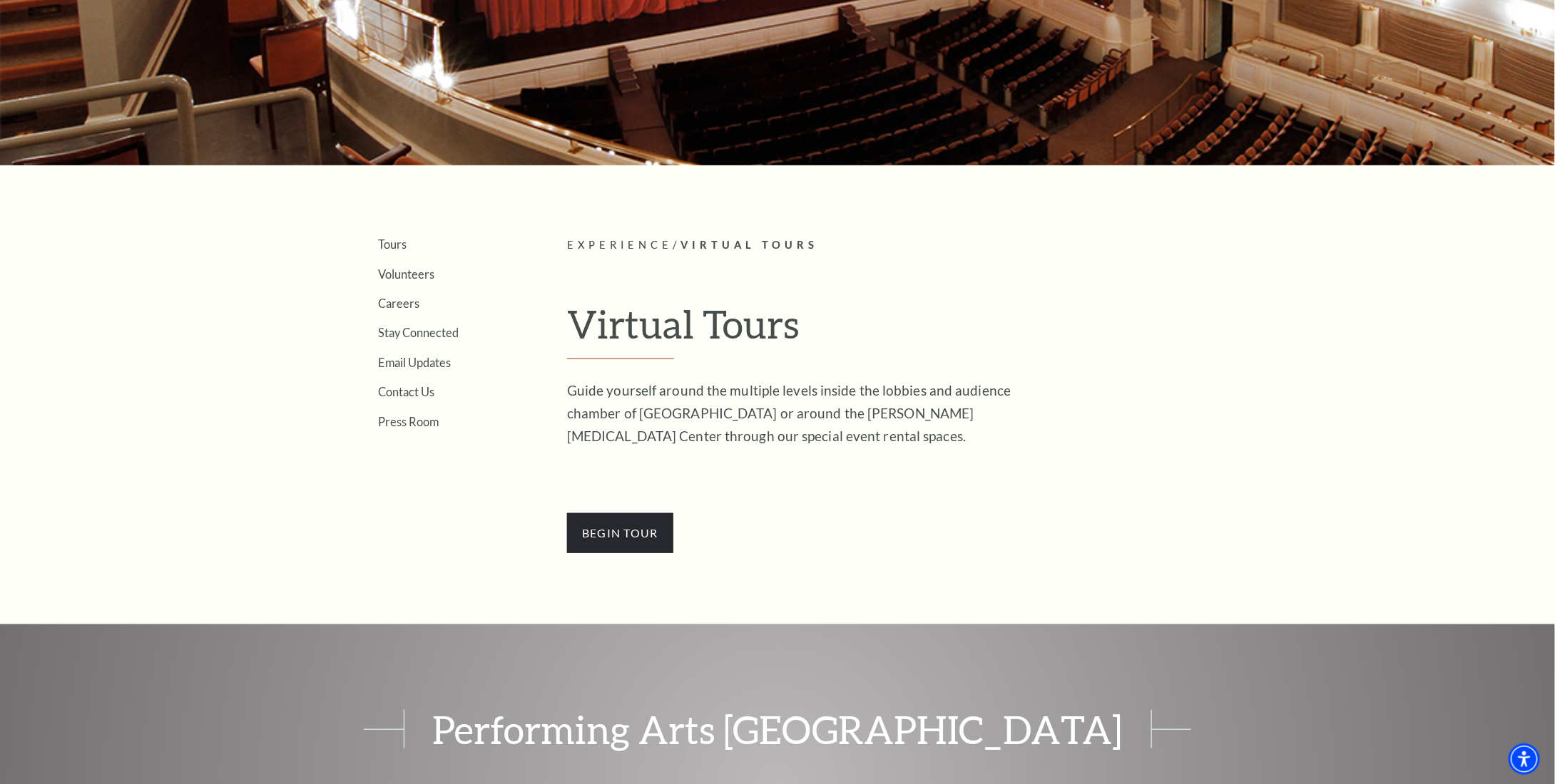
scroll to position [285, 0]
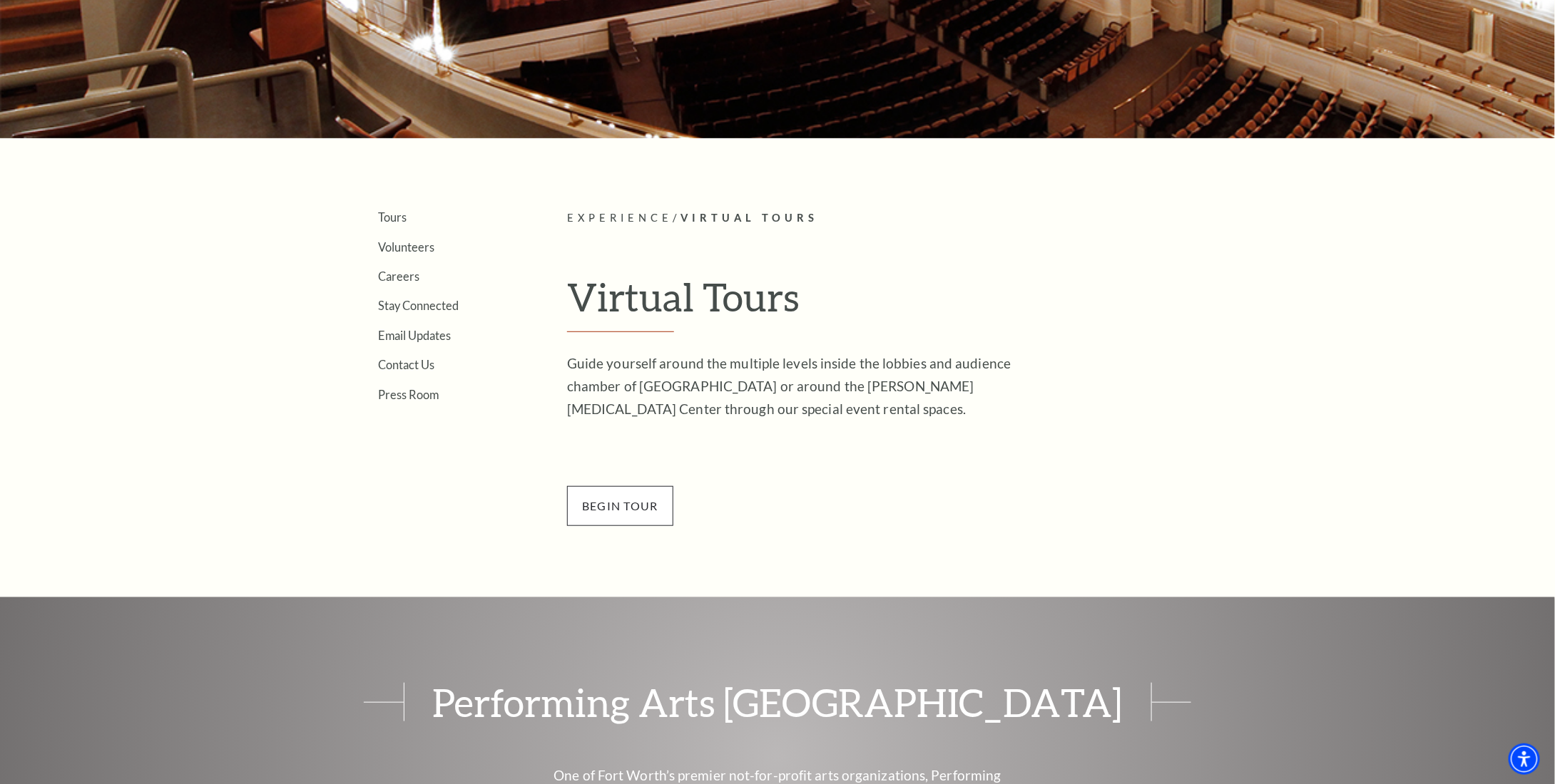
click at [637, 502] on span "BEGin Tour" at bounding box center [620, 506] width 106 height 40
